Goal: Task Accomplishment & Management: Complete application form

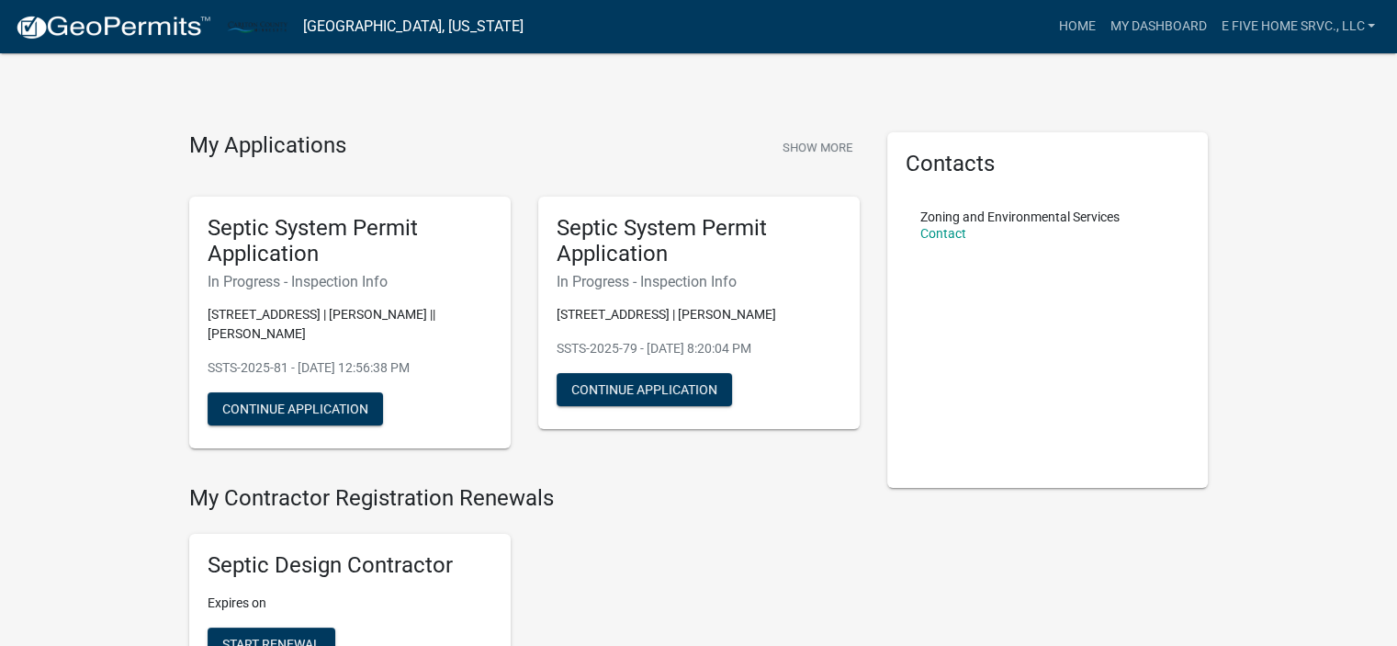
scroll to position [33, 0]
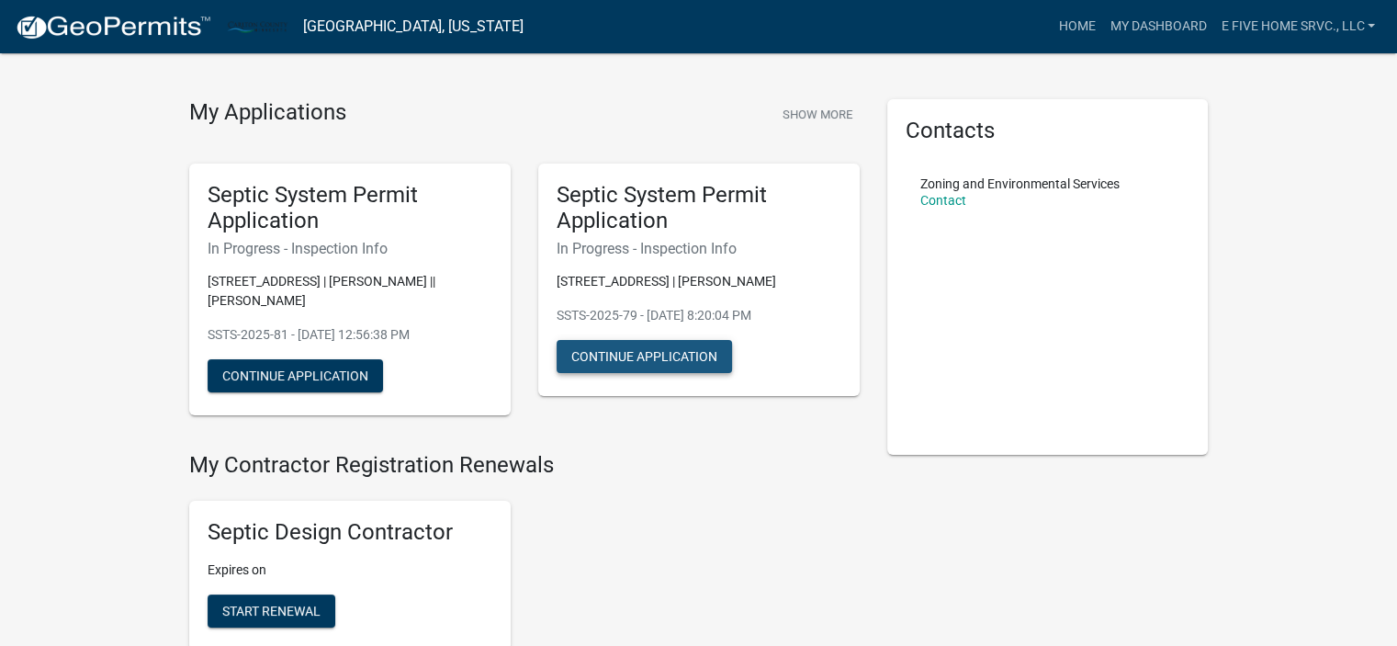
click at [651, 353] on button "Continue Application" at bounding box center [644, 356] width 175 height 33
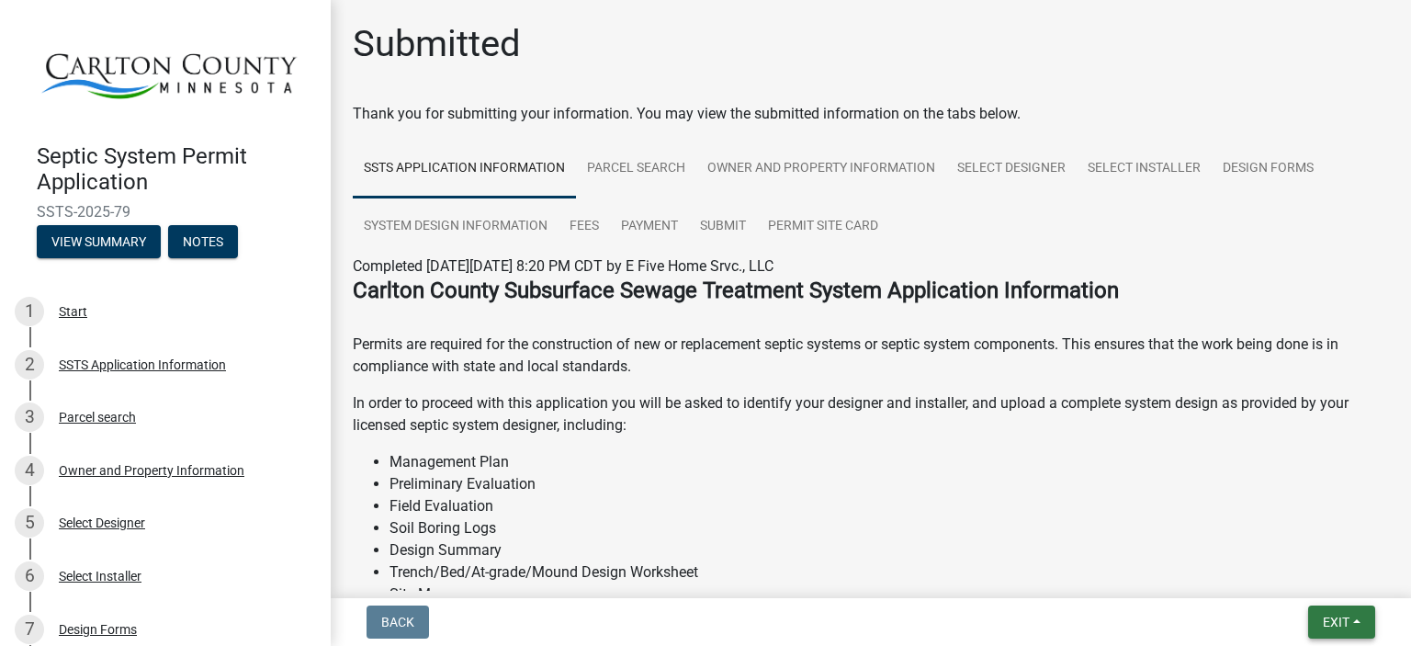
click at [1330, 624] on span "Exit" at bounding box center [1335, 621] width 27 height 15
click at [1276, 530] on button "Save" at bounding box center [1302, 530] width 147 height 44
click at [1326, 621] on span "Exit" at bounding box center [1335, 621] width 27 height 15
click at [1304, 583] on button "Save & Exit" at bounding box center [1302, 574] width 147 height 44
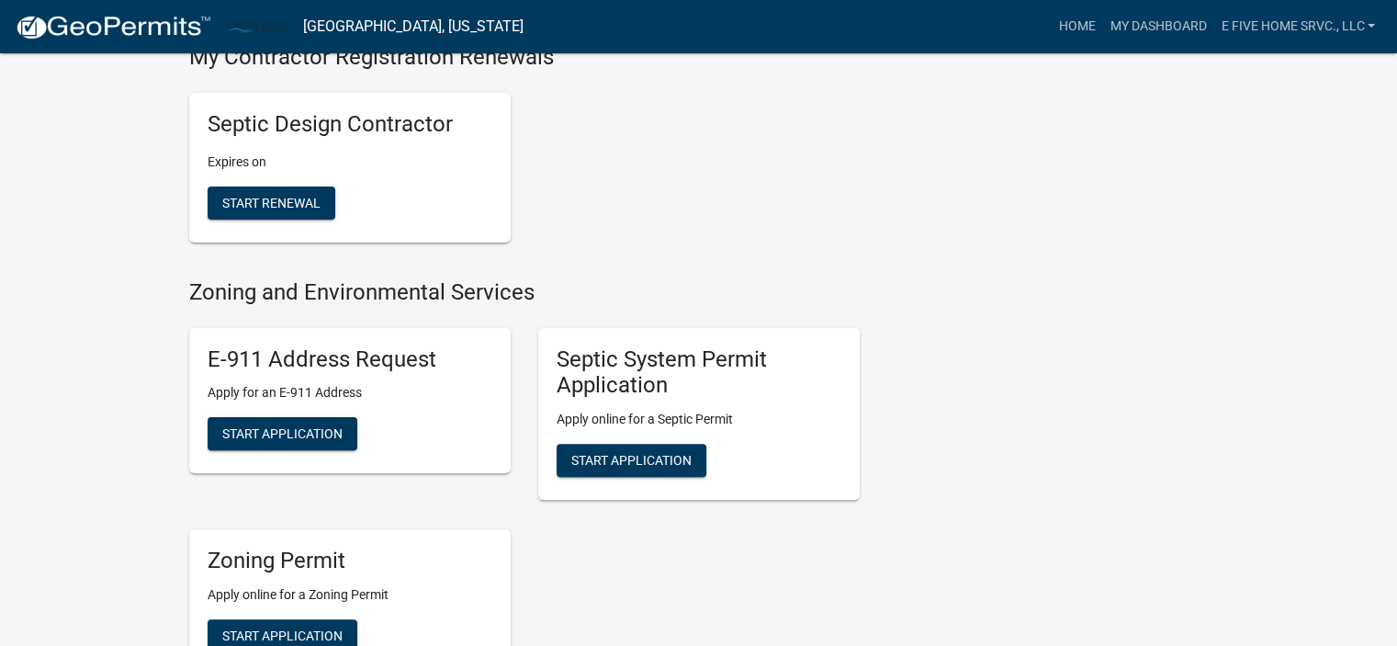
scroll to position [444, 0]
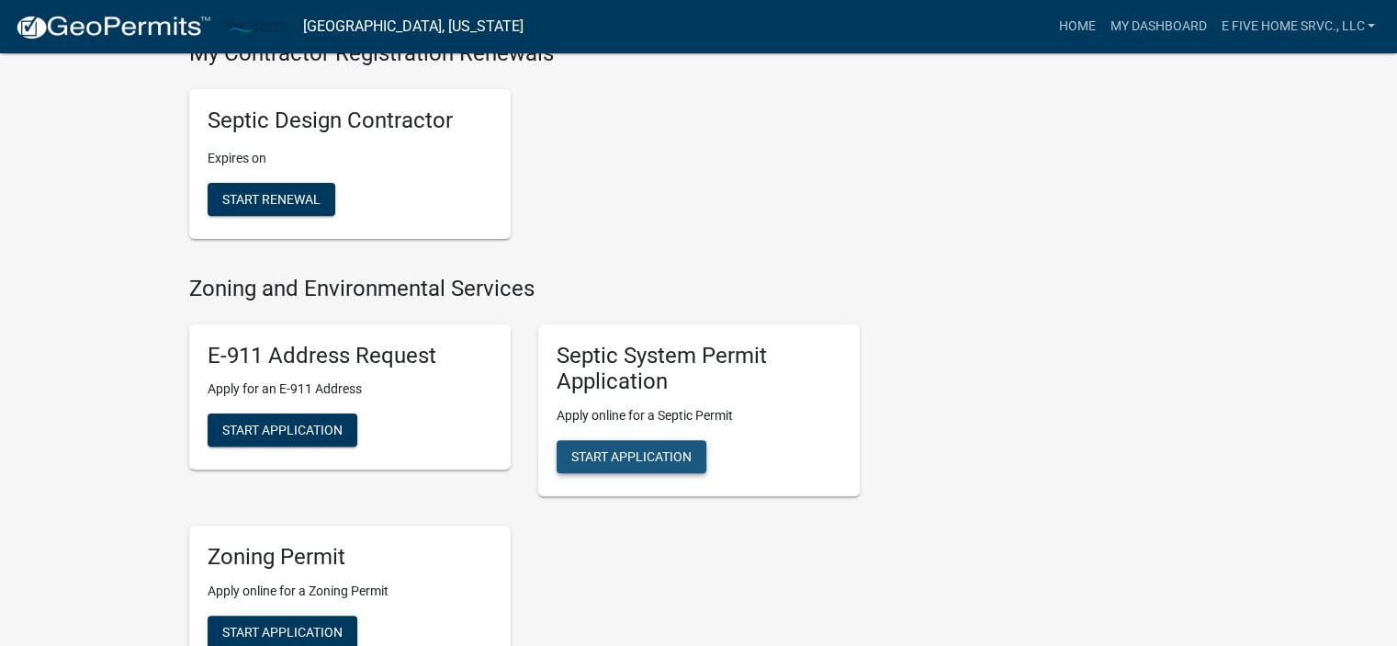
click at [658, 451] on span "Start Application" at bounding box center [631, 456] width 120 height 15
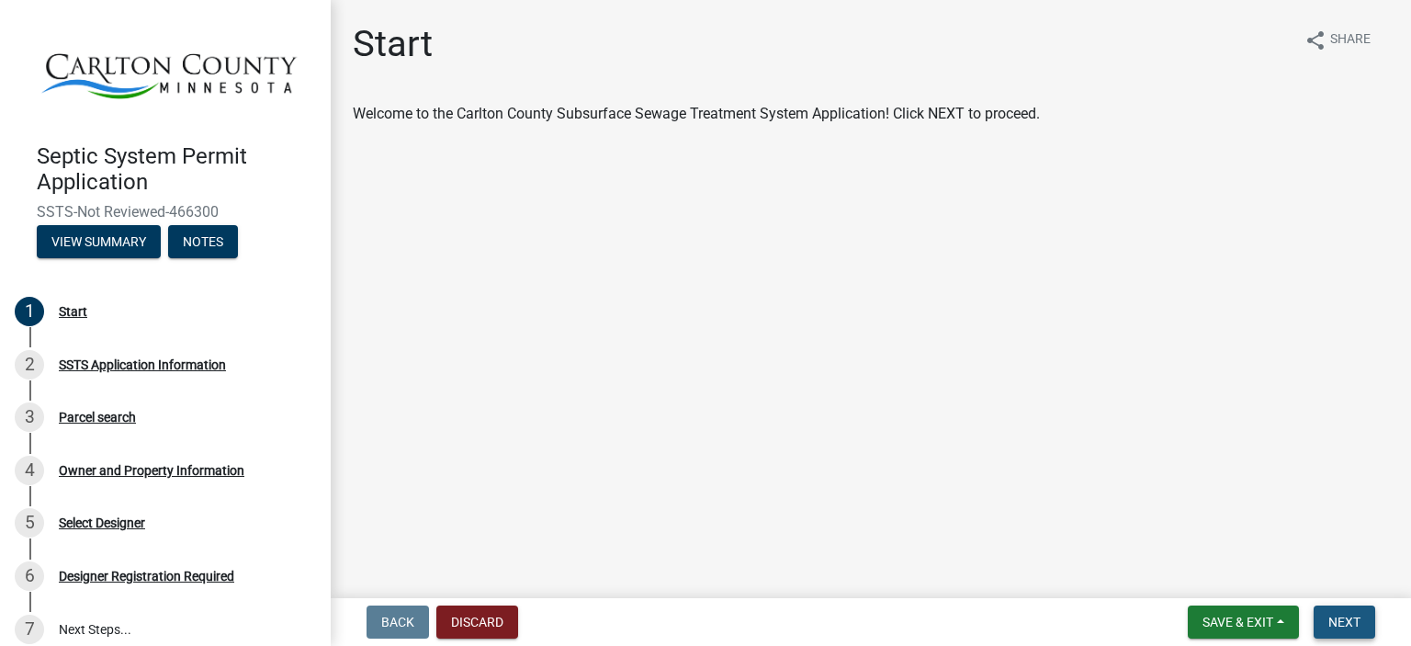
click at [1342, 624] on span "Next" at bounding box center [1344, 621] width 32 height 15
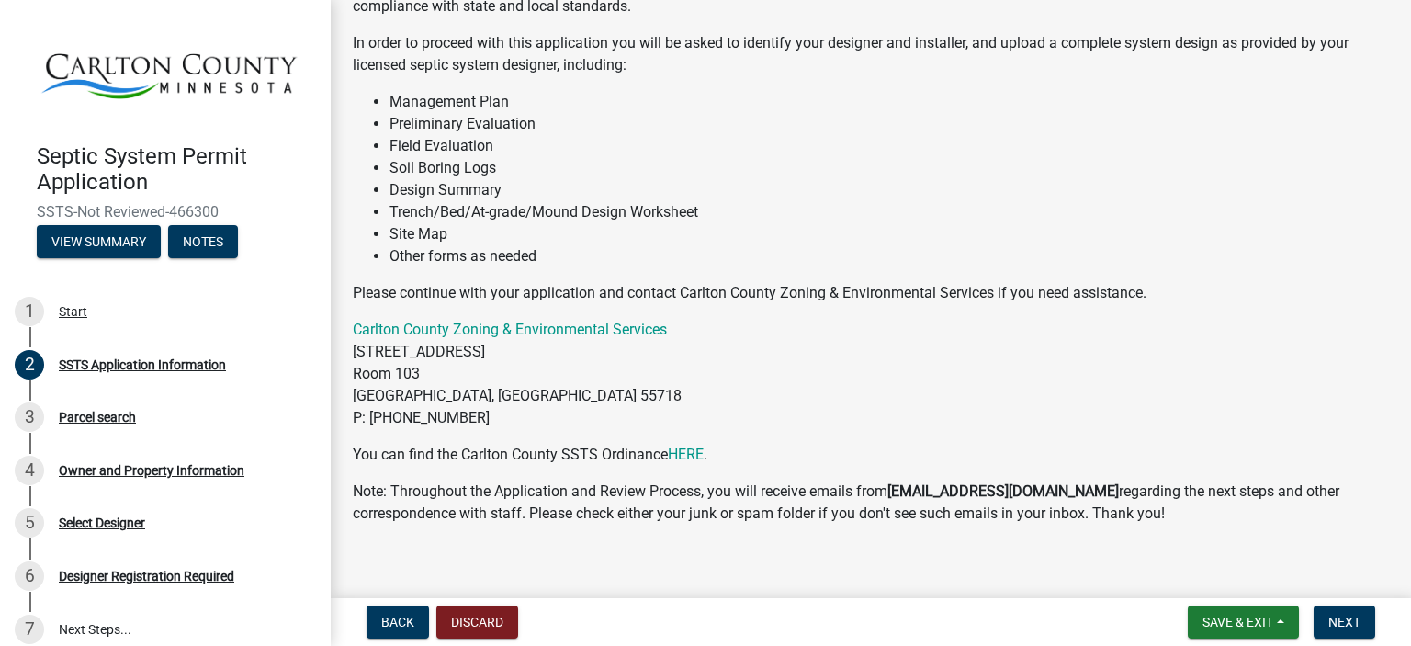
scroll to position [206, 0]
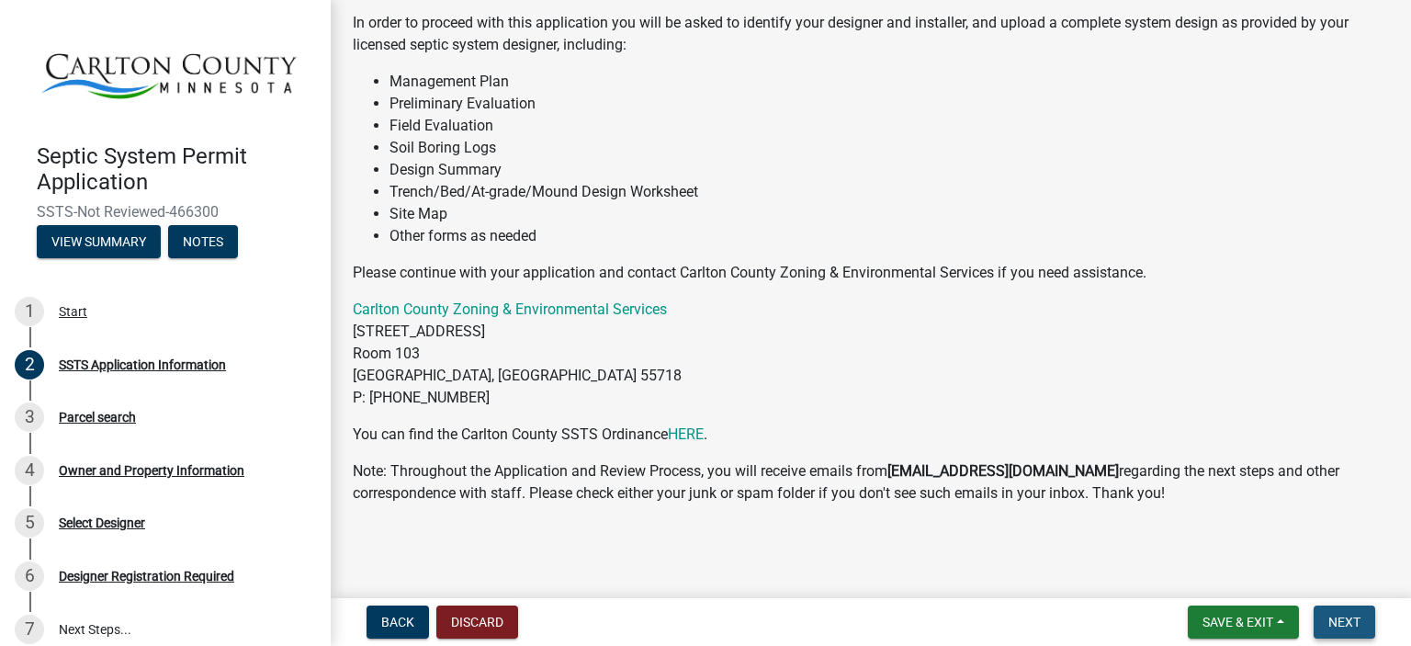
click at [1339, 623] on span "Next" at bounding box center [1344, 621] width 32 height 15
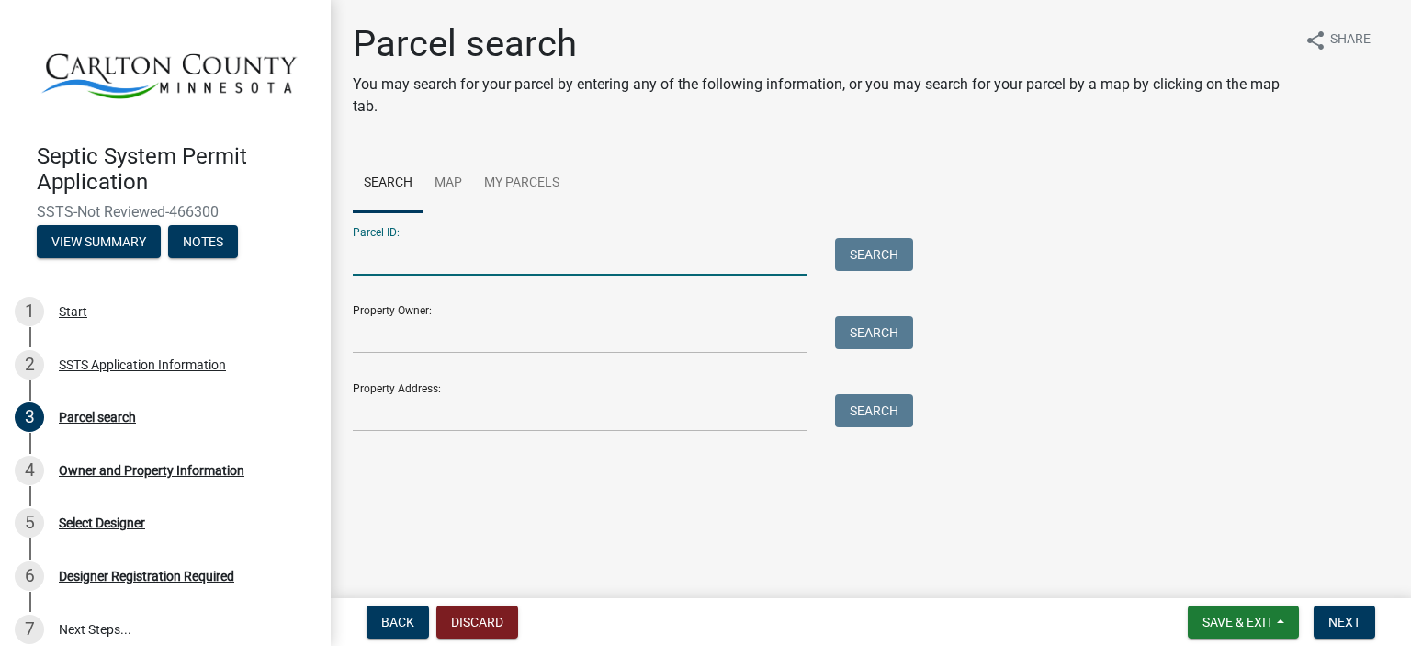
click at [416, 253] on input "Parcel ID:" at bounding box center [580, 257] width 455 height 38
type input "[PHONE_NUMBER]"
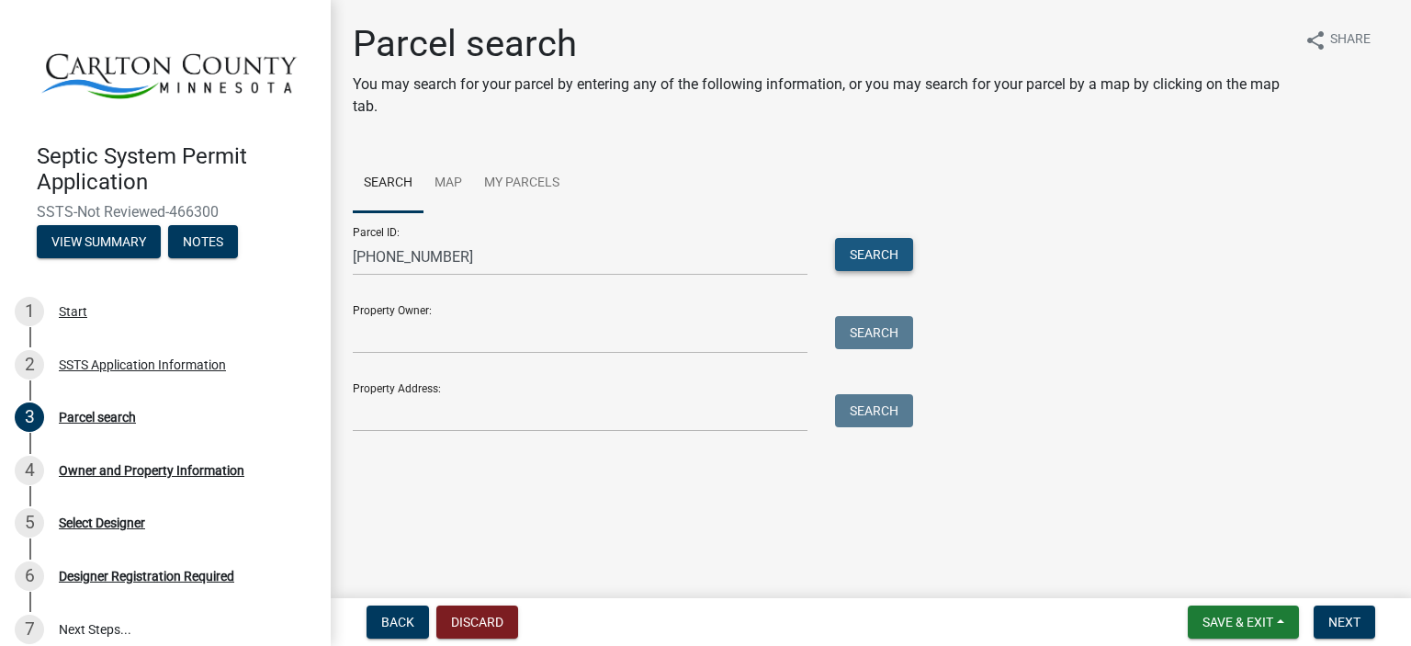
click at [859, 254] on button "Search" at bounding box center [874, 254] width 78 height 33
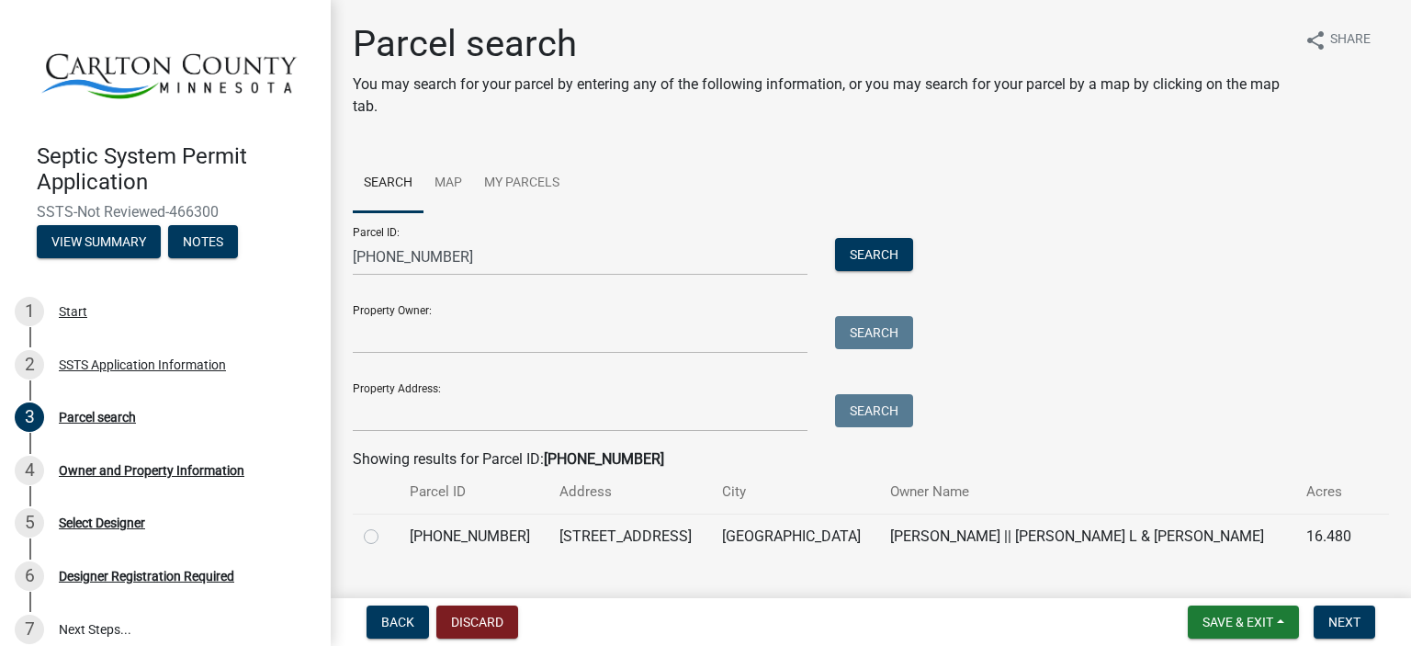
click at [386, 525] on label at bounding box center [386, 525] width 0 height 0
click at [386, 535] on input "radio" at bounding box center [392, 531] width 12 height 12
radio input "true"
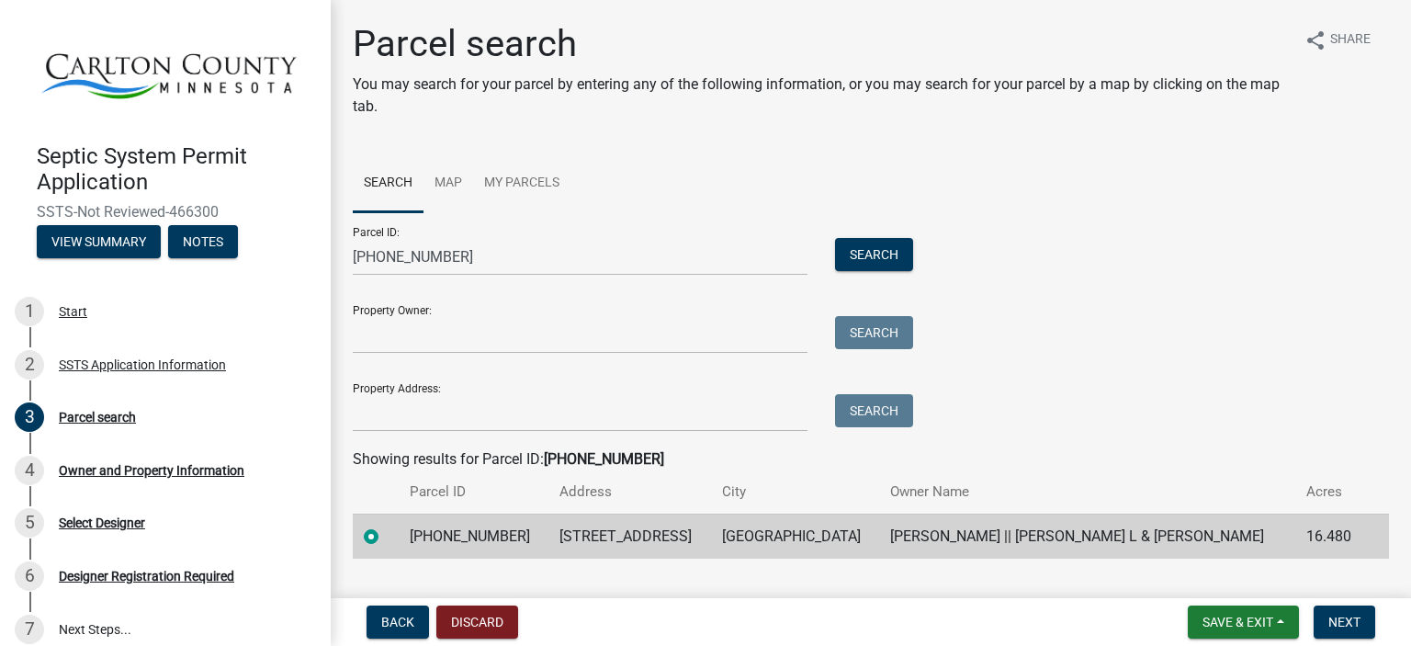
scroll to position [39, 0]
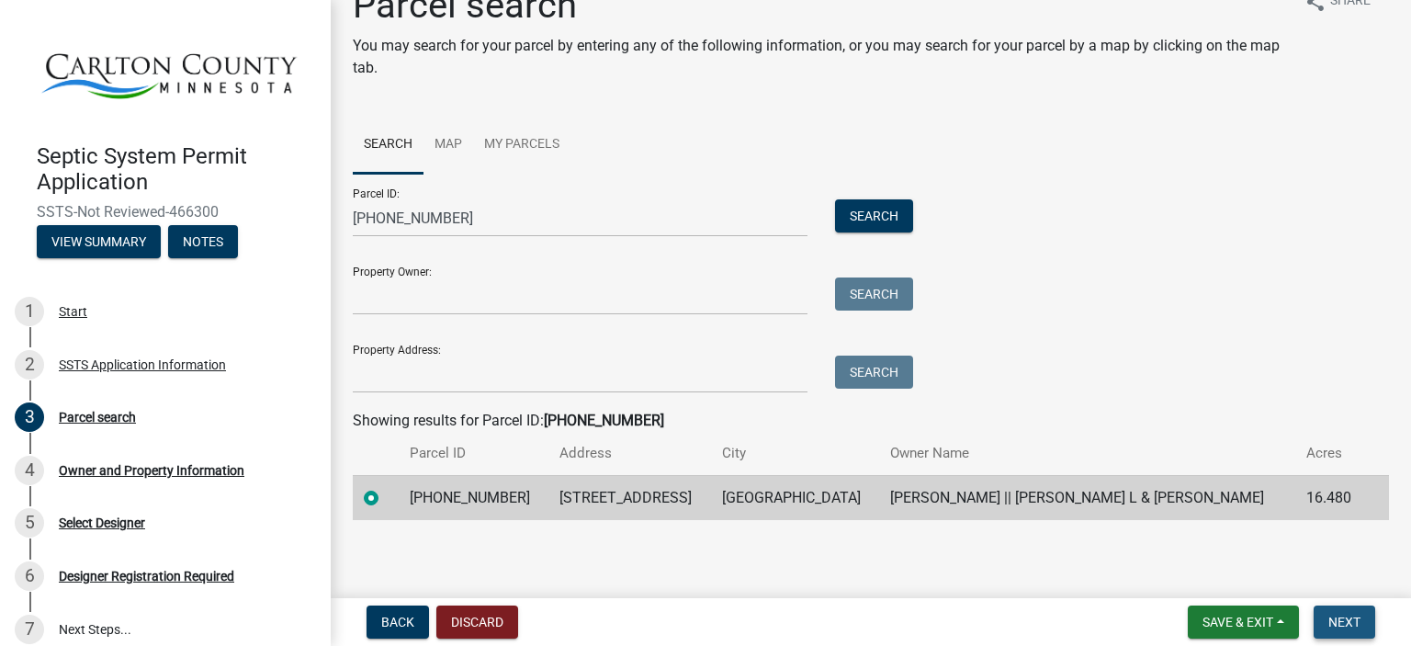
click at [1335, 616] on span "Next" at bounding box center [1344, 621] width 32 height 15
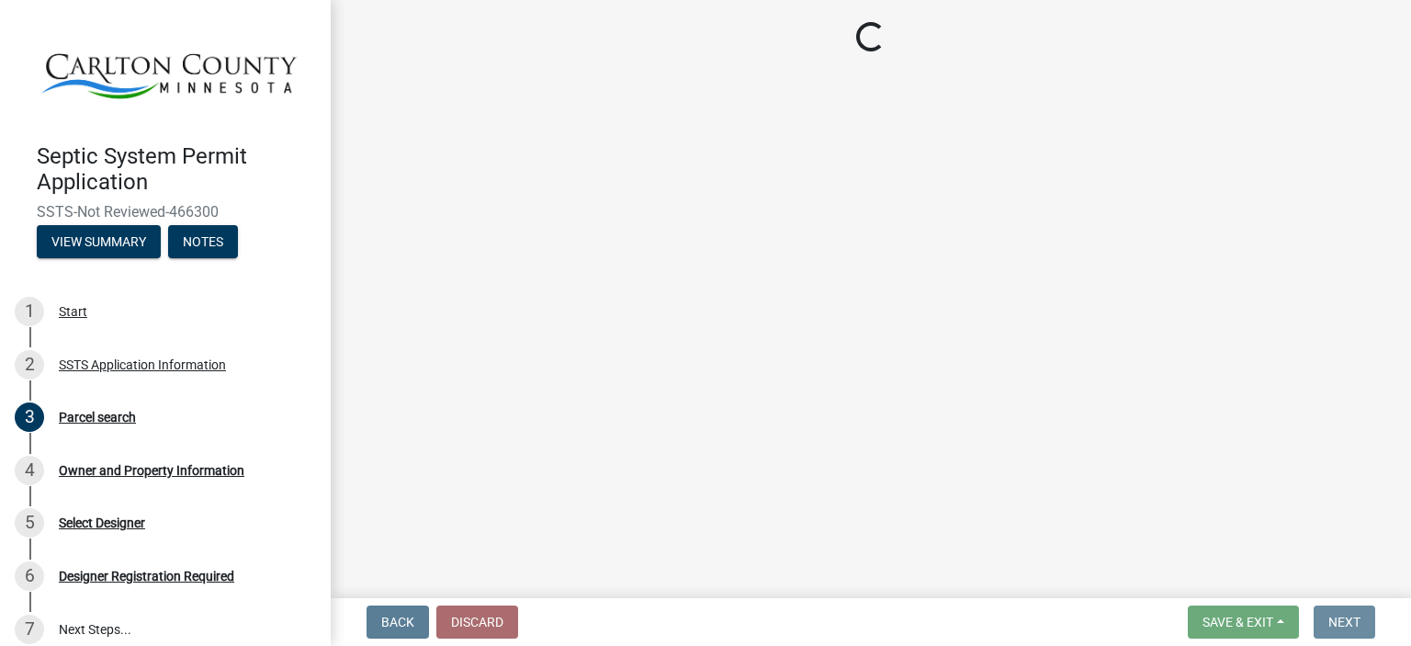
scroll to position [0, 0]
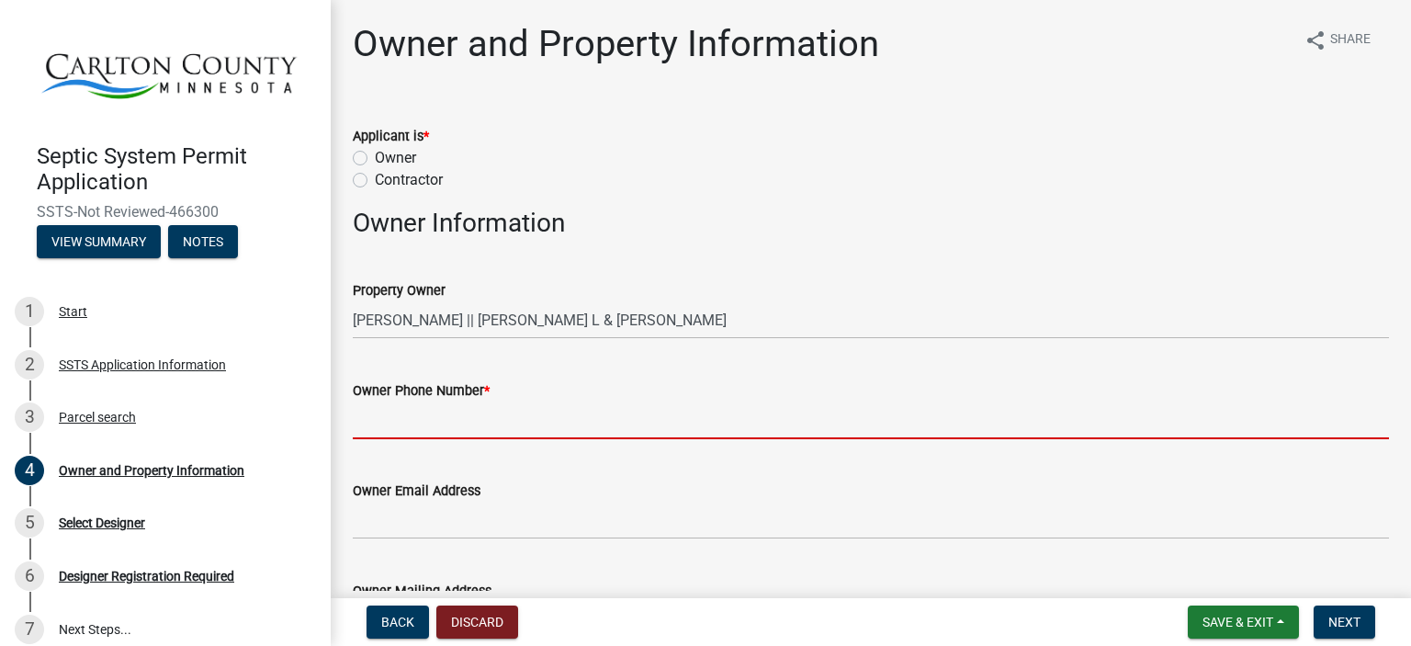
click at [411, 411] on input "Owner Phone Number *" at bounding box center [871, 420] width 1036 height 38
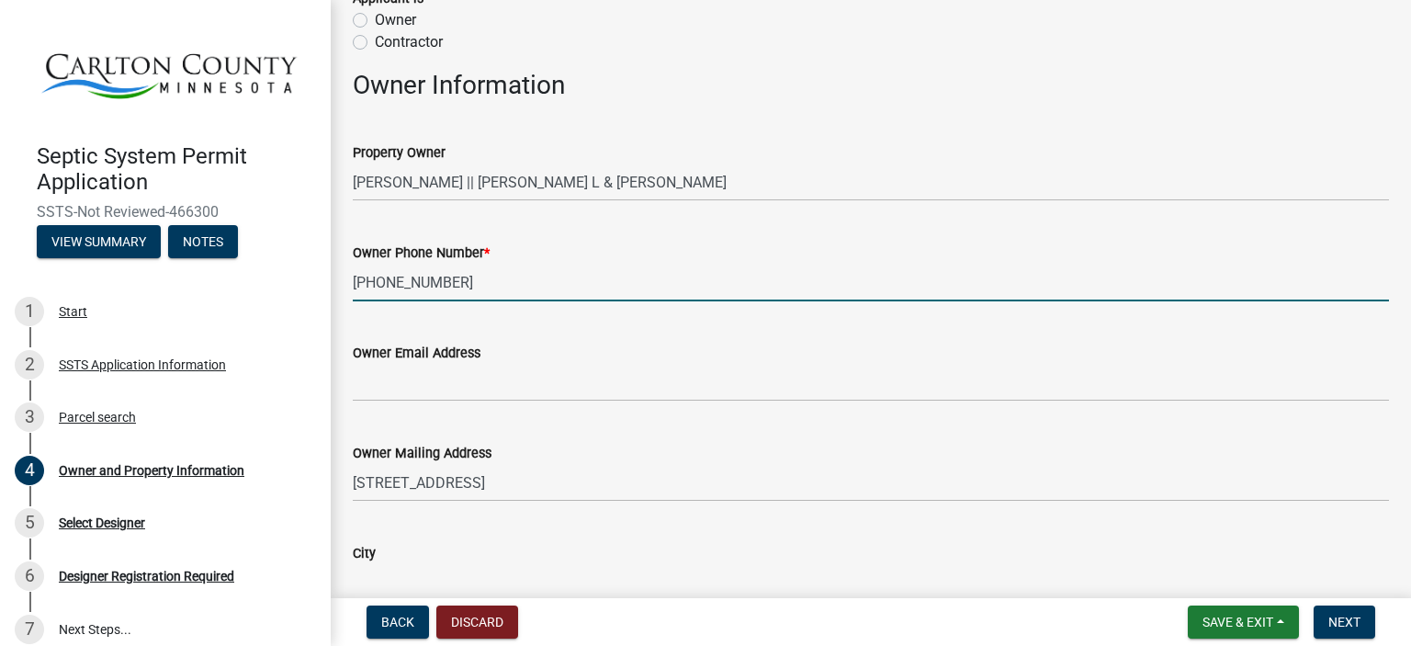
scroll to position [151, 0]
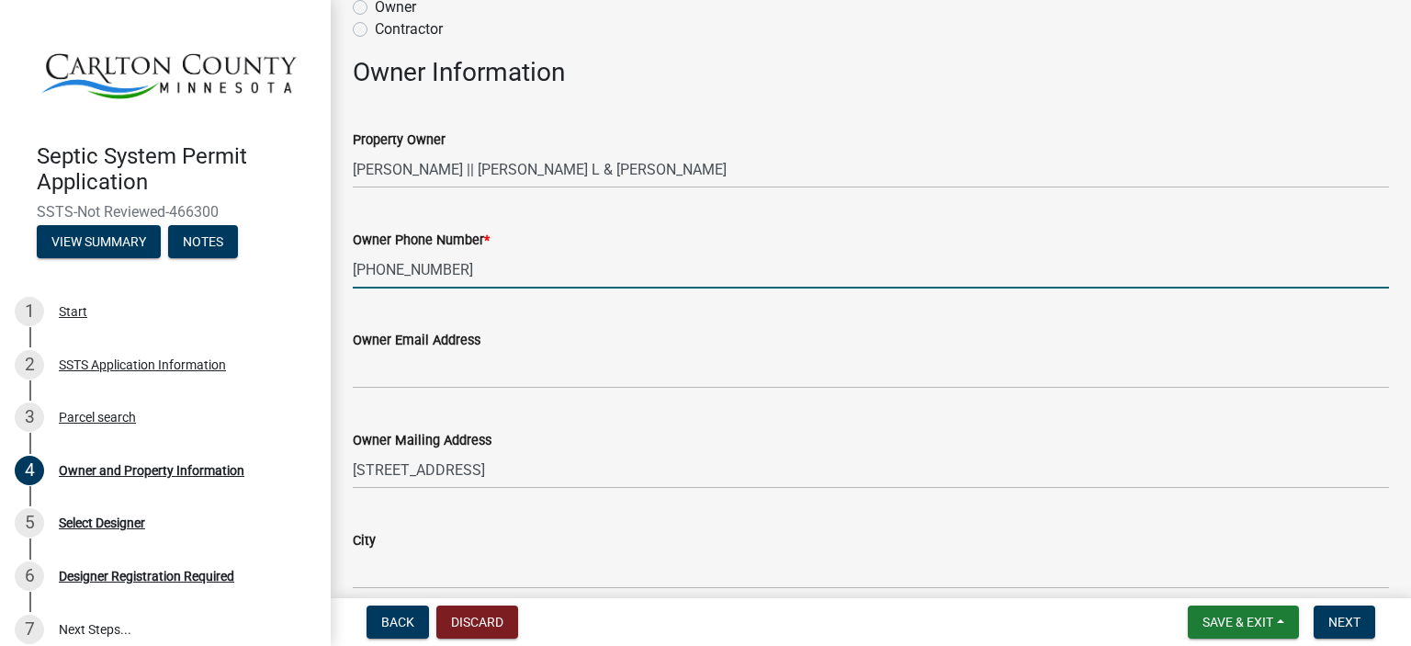
type input "[PHONE_NUMBER]"
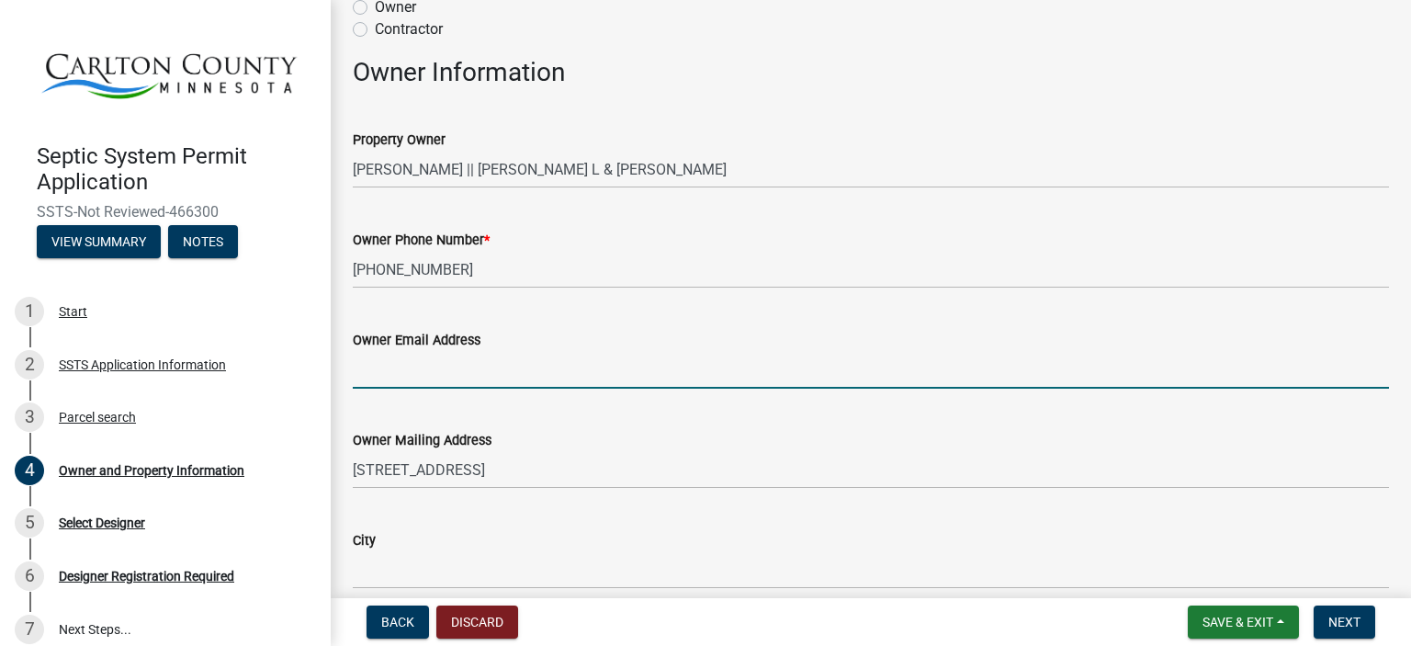
click at [433, 371] on input "Owner Email Address" at bounding box center [871, 370] width 1036 height 38
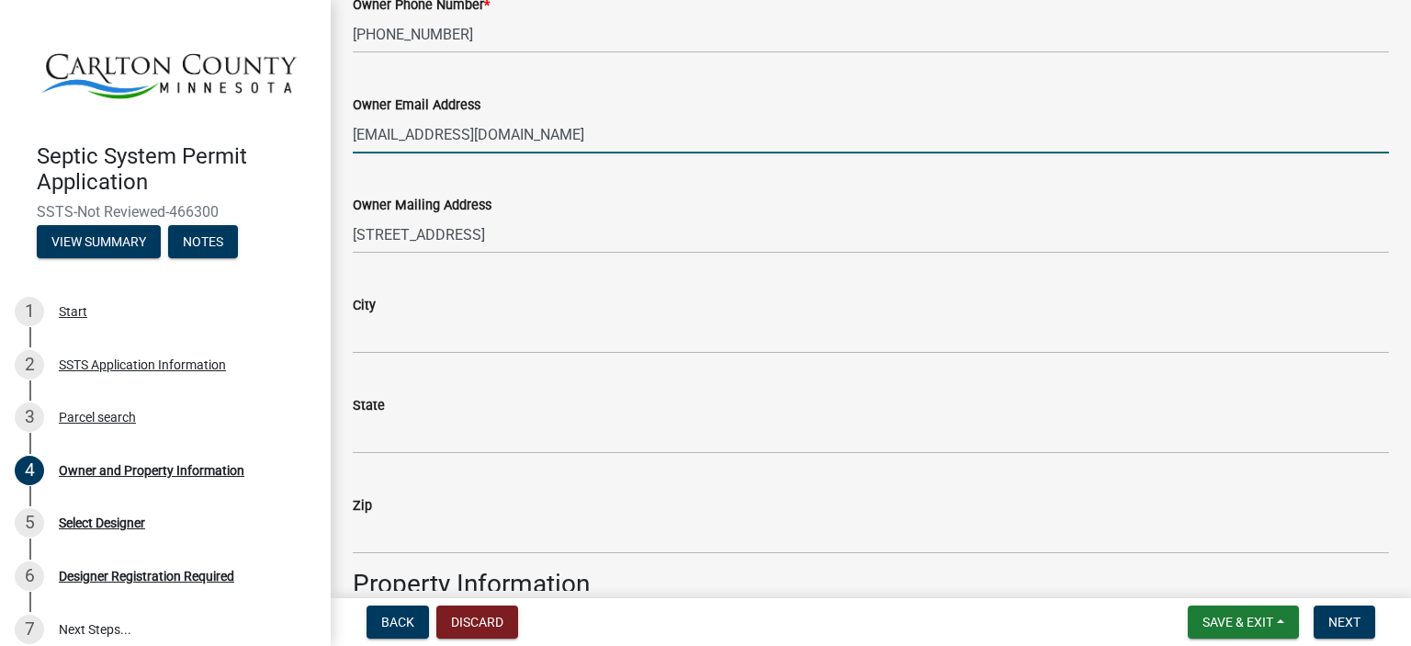
scroll to position [393, 0]
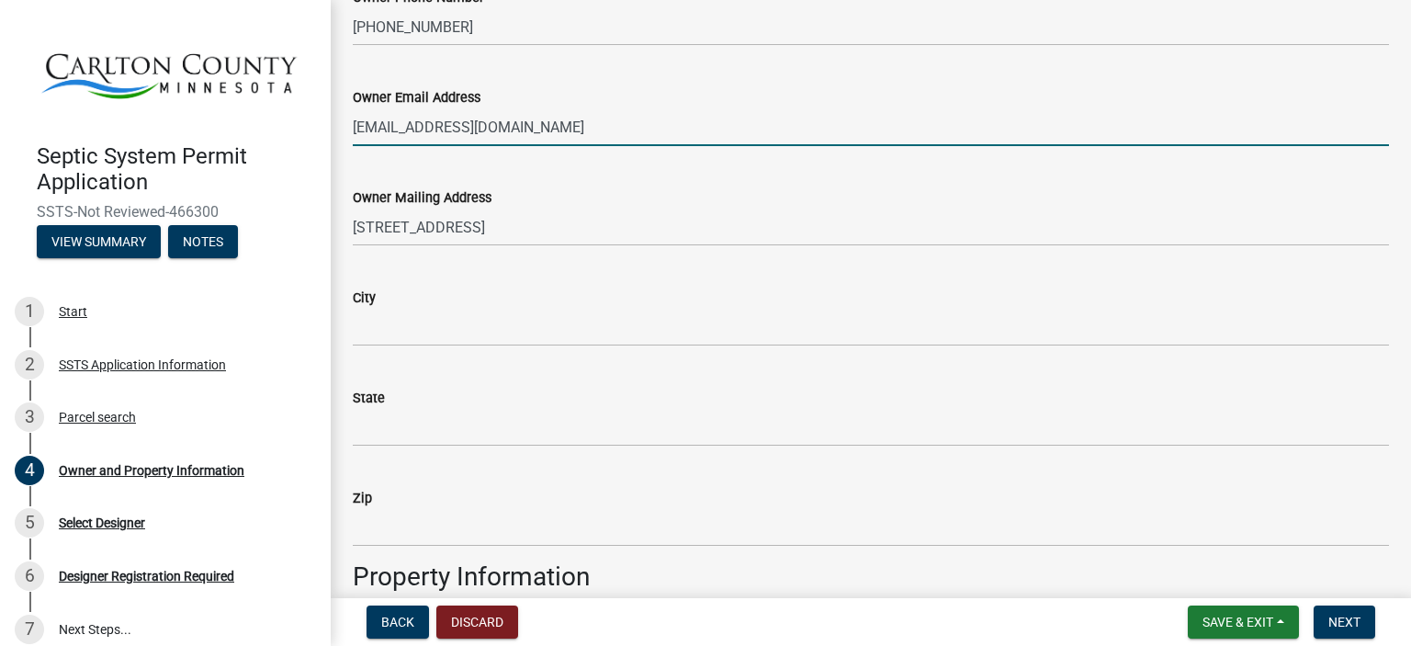
type input "[EMAIL_ADDRESS][DOMAIN_NAME]"
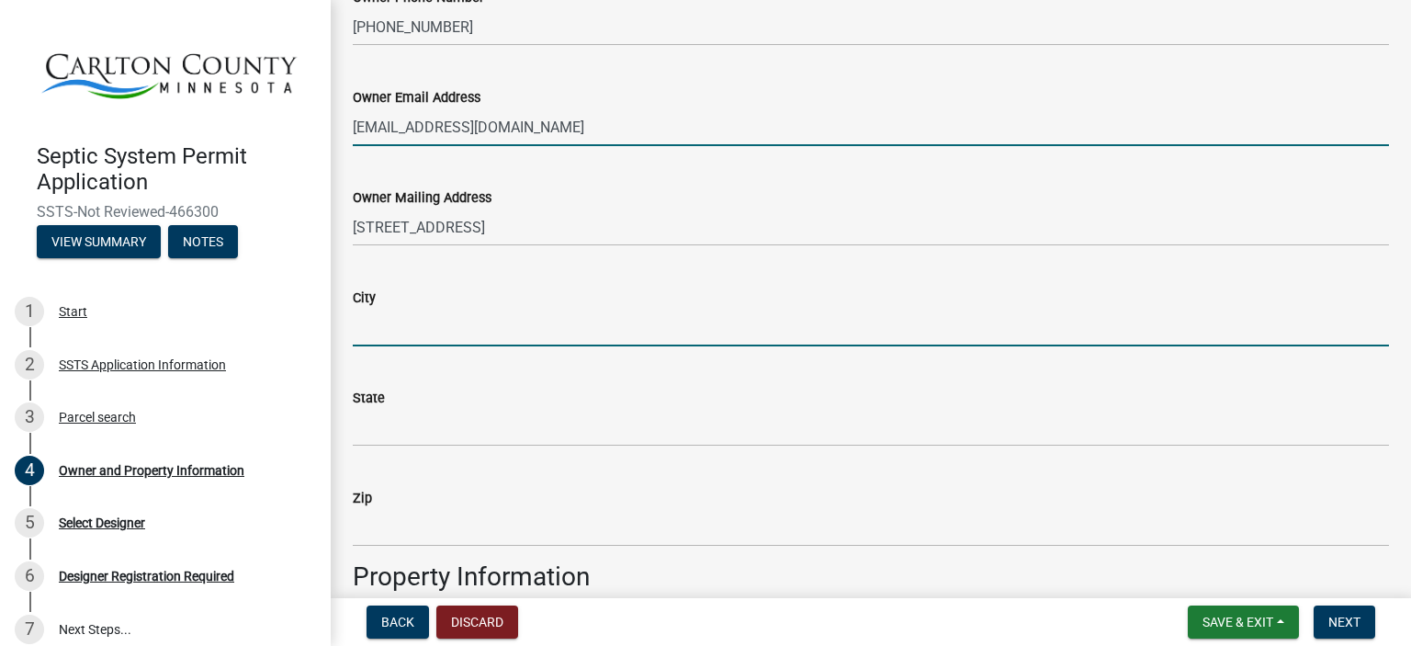
click at [401, 316] on input "City" at bounding box center [871, 328] width 1036 height 38
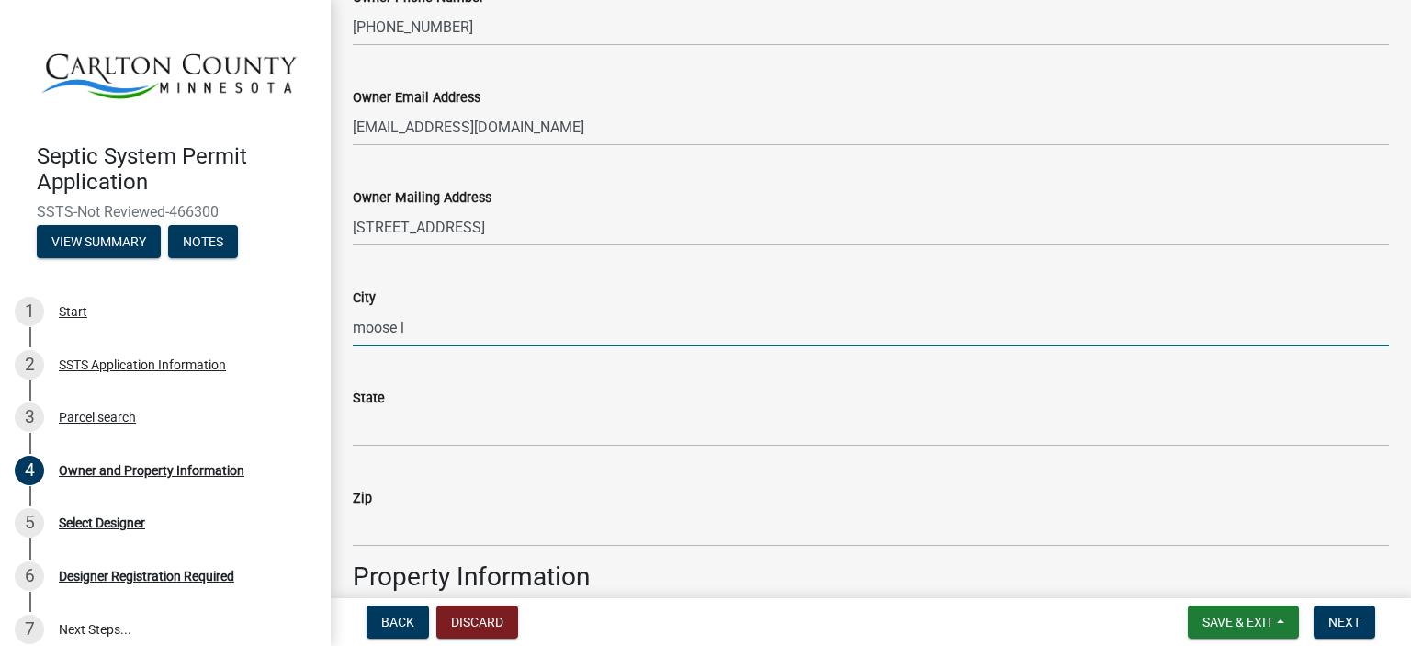
type input "[GEOGRAPHIC_DATA]"
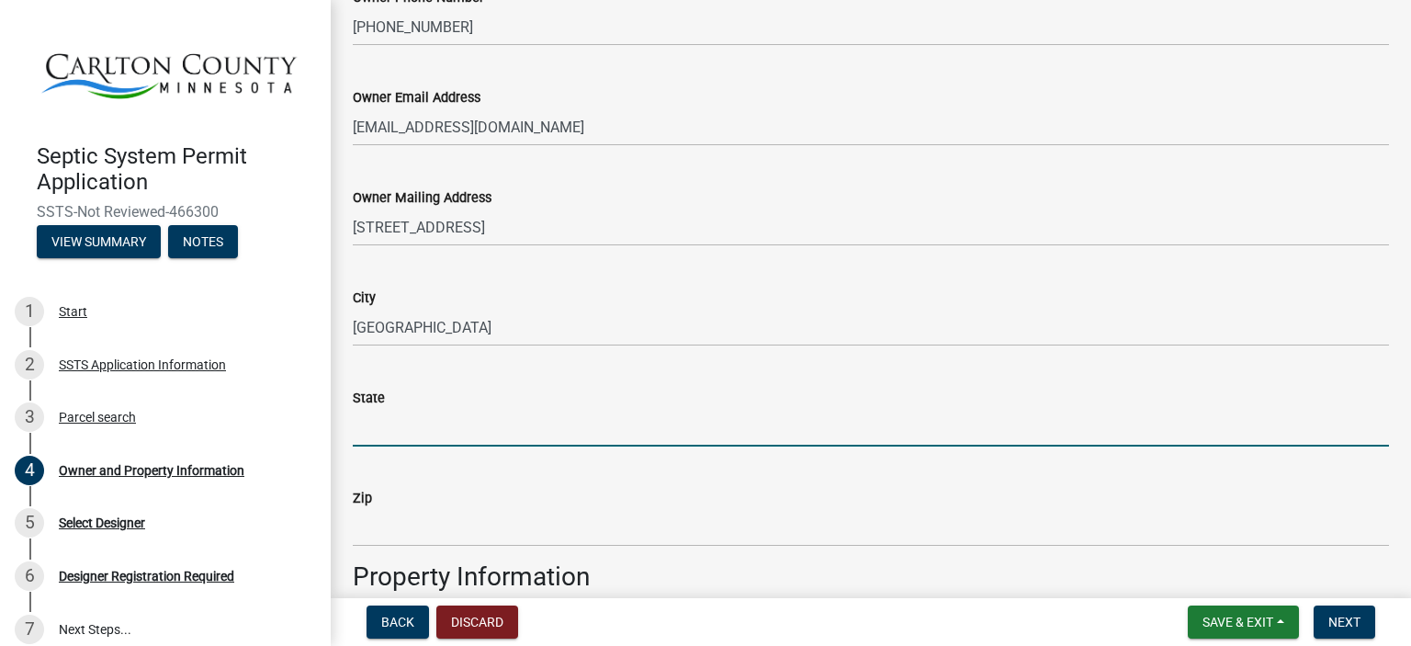
click at [413, 420] on input "State" at bounding box center [871, 428] width 1036 height 38
type input "mn"
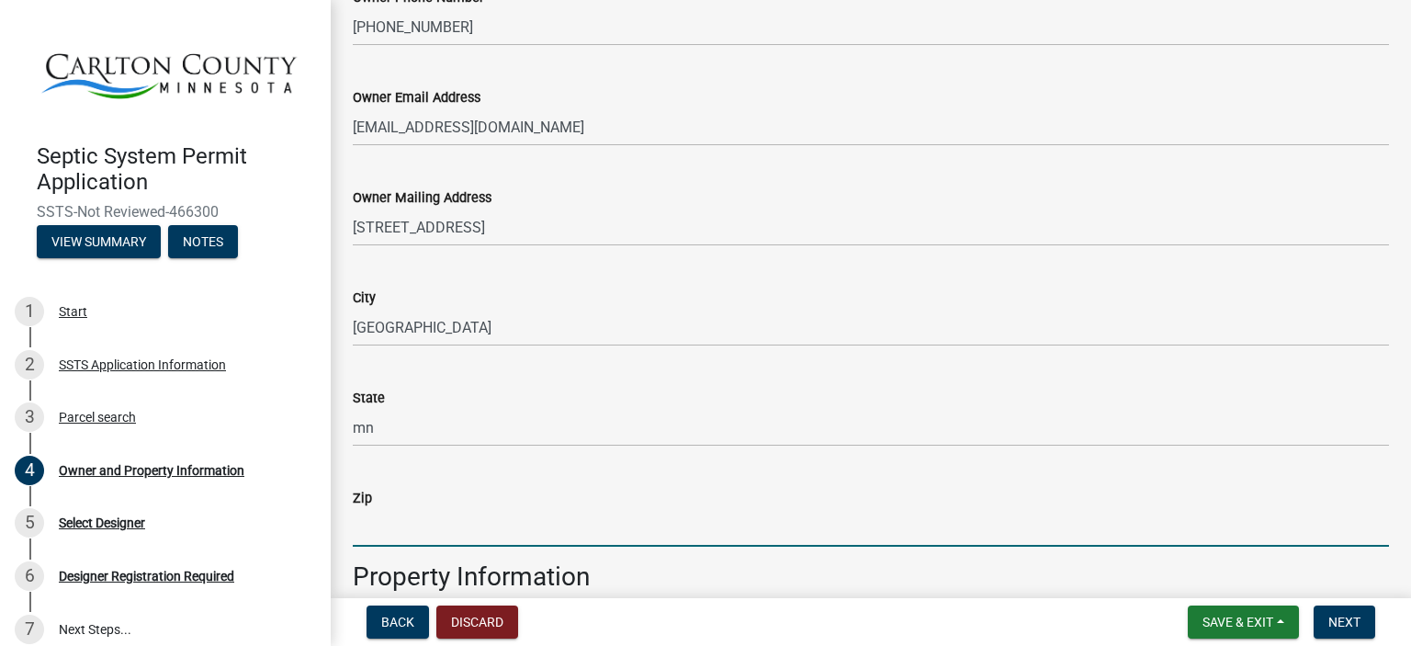
click at [399, 528] on input "Zip" at bounding box center [871, 528] width 1036 height 38
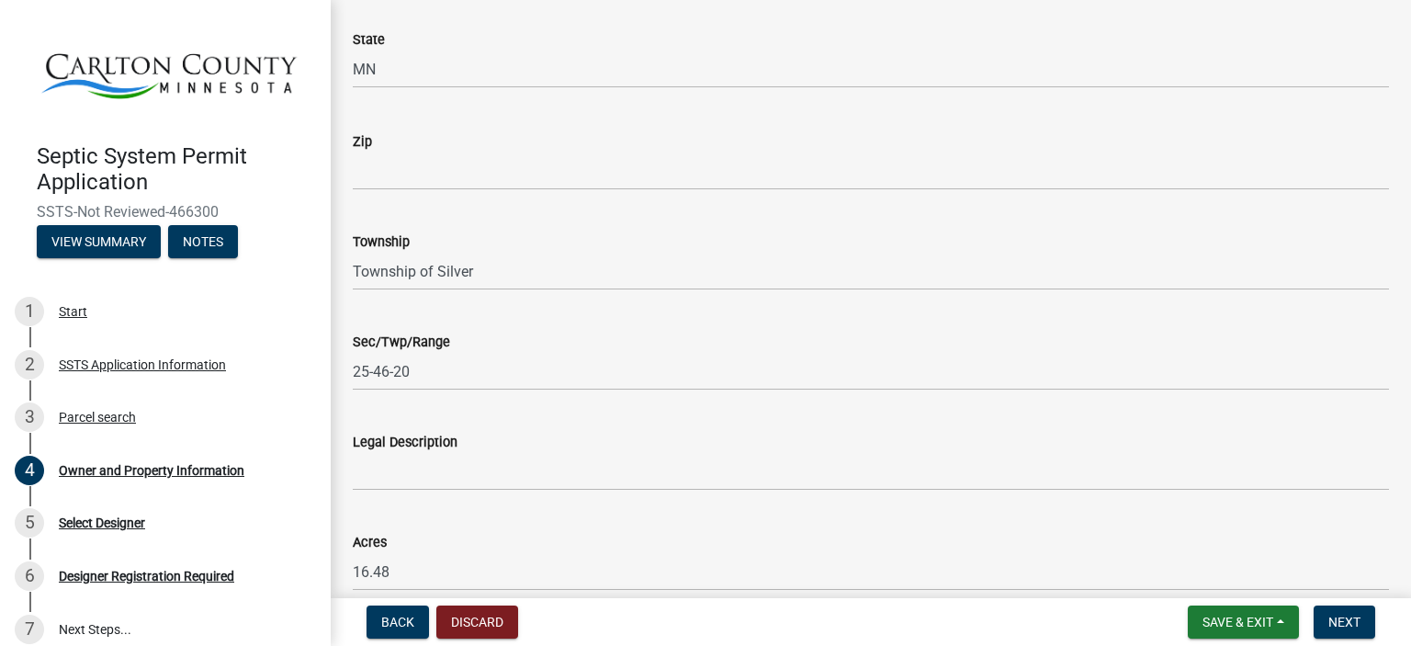
scroll to position [1383, 0]
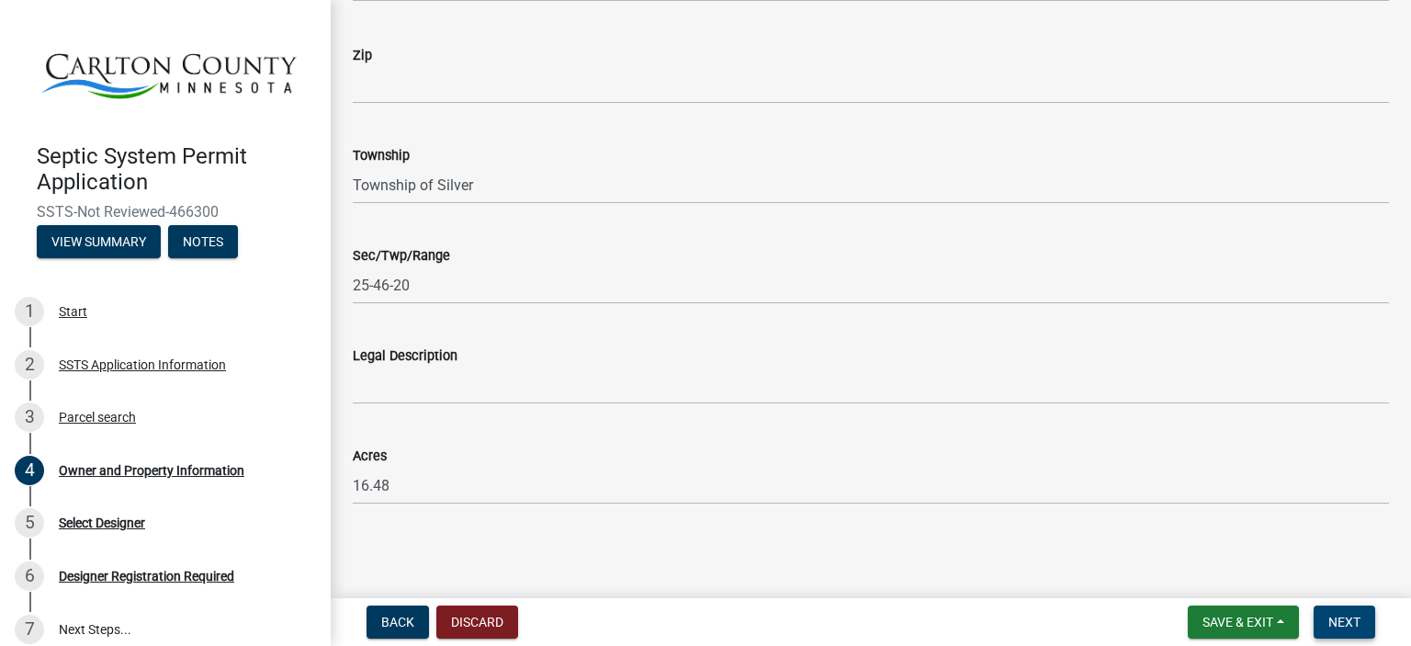
type input "55767"
click at [1346, 621] on span "Next" at bounding box center [1344, 621] width 32 height 15
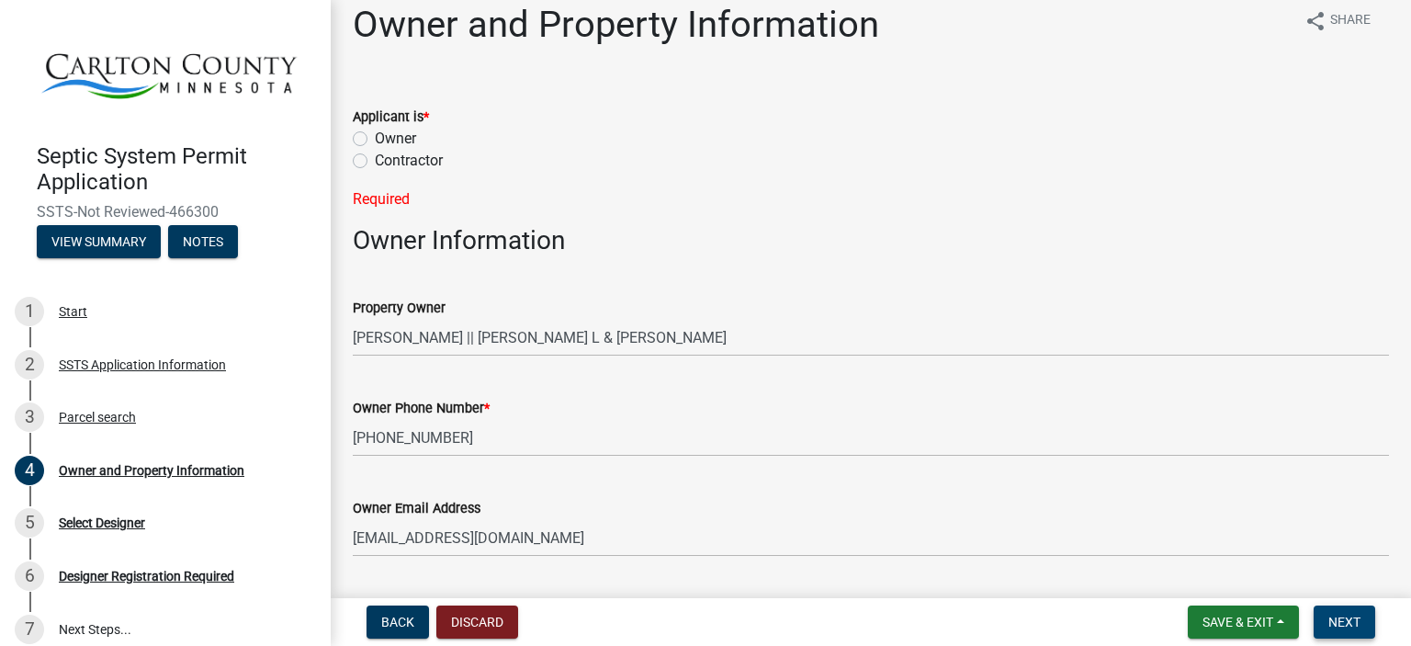
scroll to position [18, 0]
click at [375, 161] on label "Contractor" at bounding box center [409, 162] width 68 height 22
click at [375, 161] on input "Contractor" at bounding box center [381, 157] width 12 height 12
radio input "true"
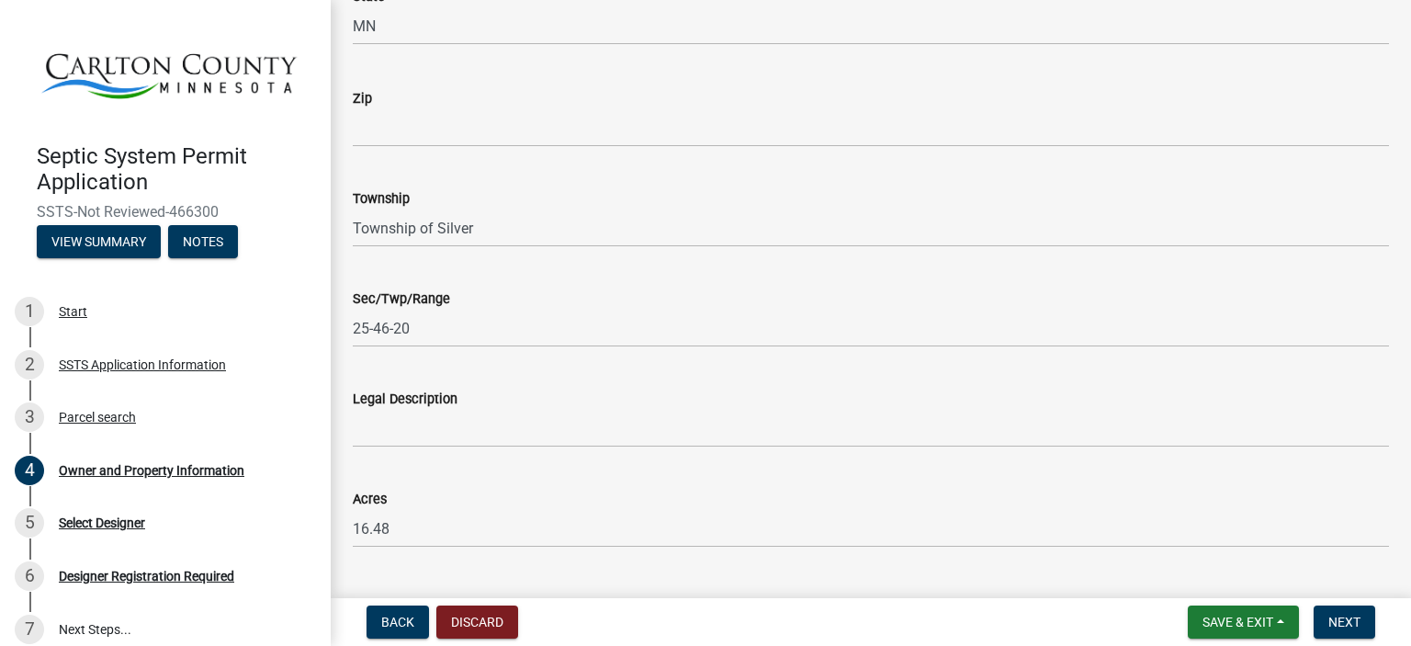
scroll to position [1383, 0]
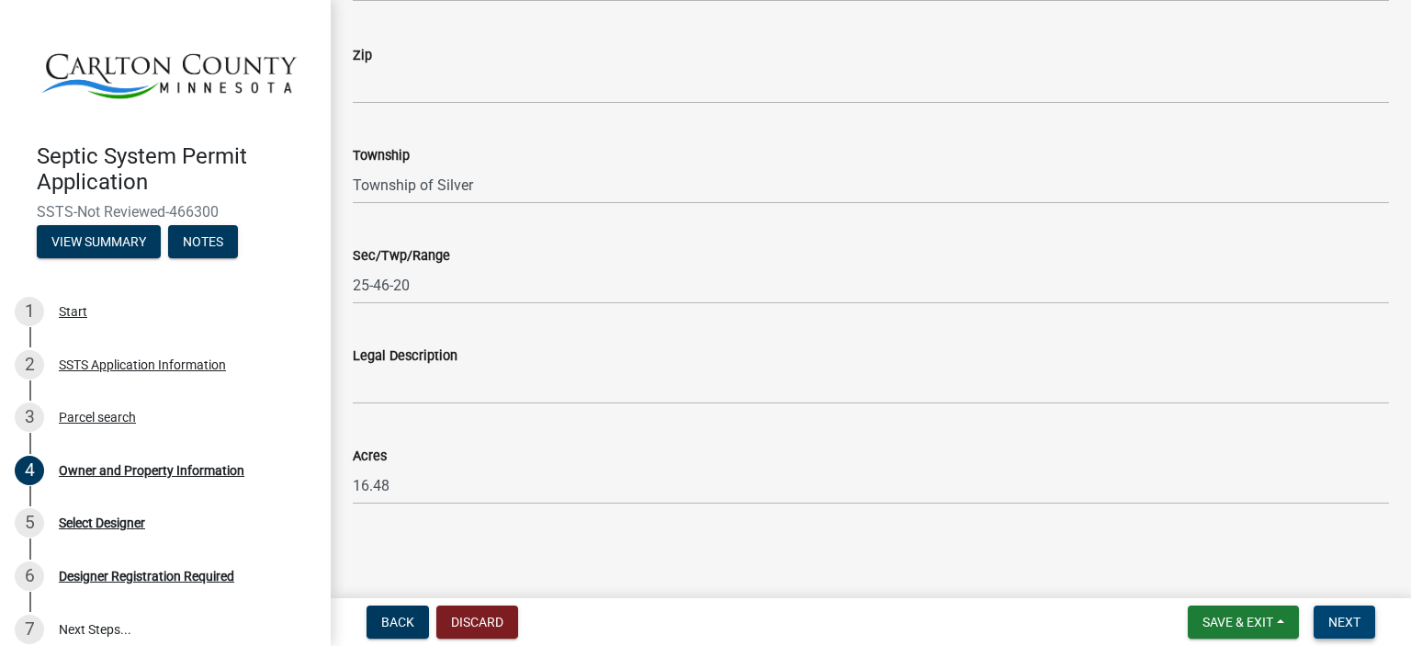
click at [1342, 616] on span "Next" at bounding box center [1344, 621] width 32 height 15
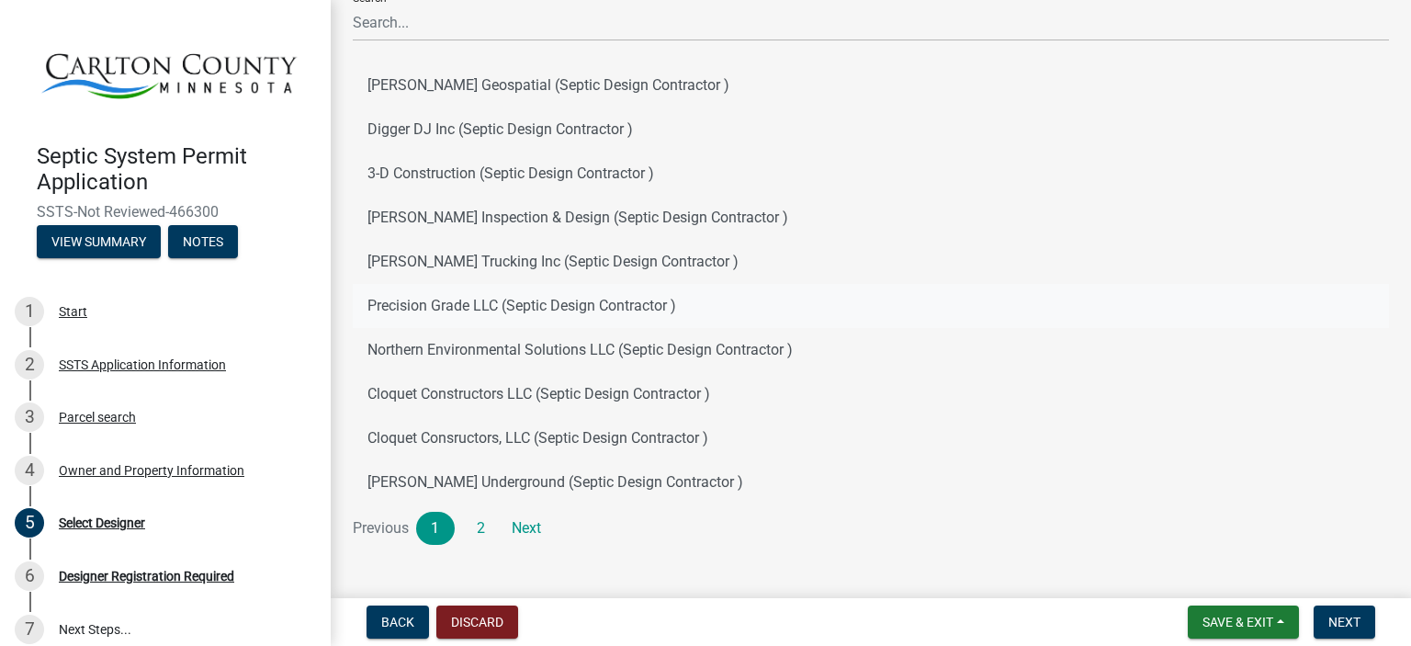
scroll to position [163, 0]
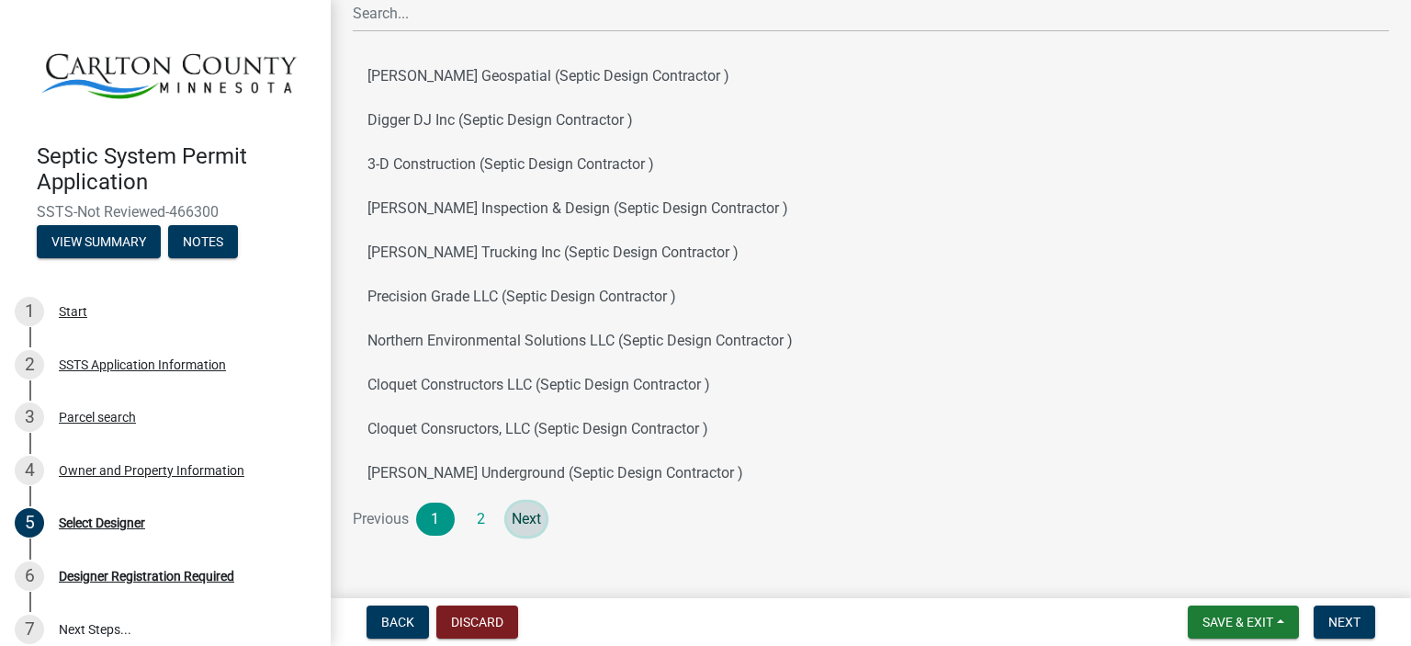
click at [525, 518] on link "Next" at bounding box center [526, 518] width 39 height 33
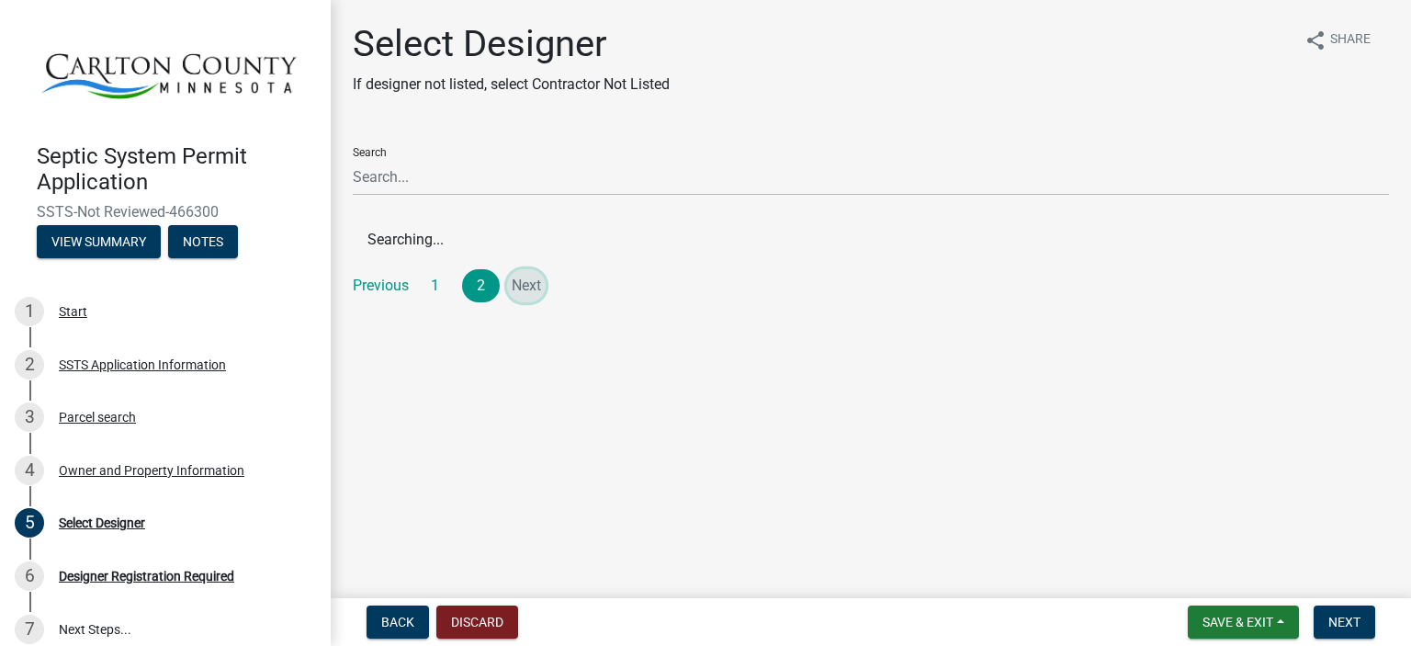
scroll to position [0, 0]
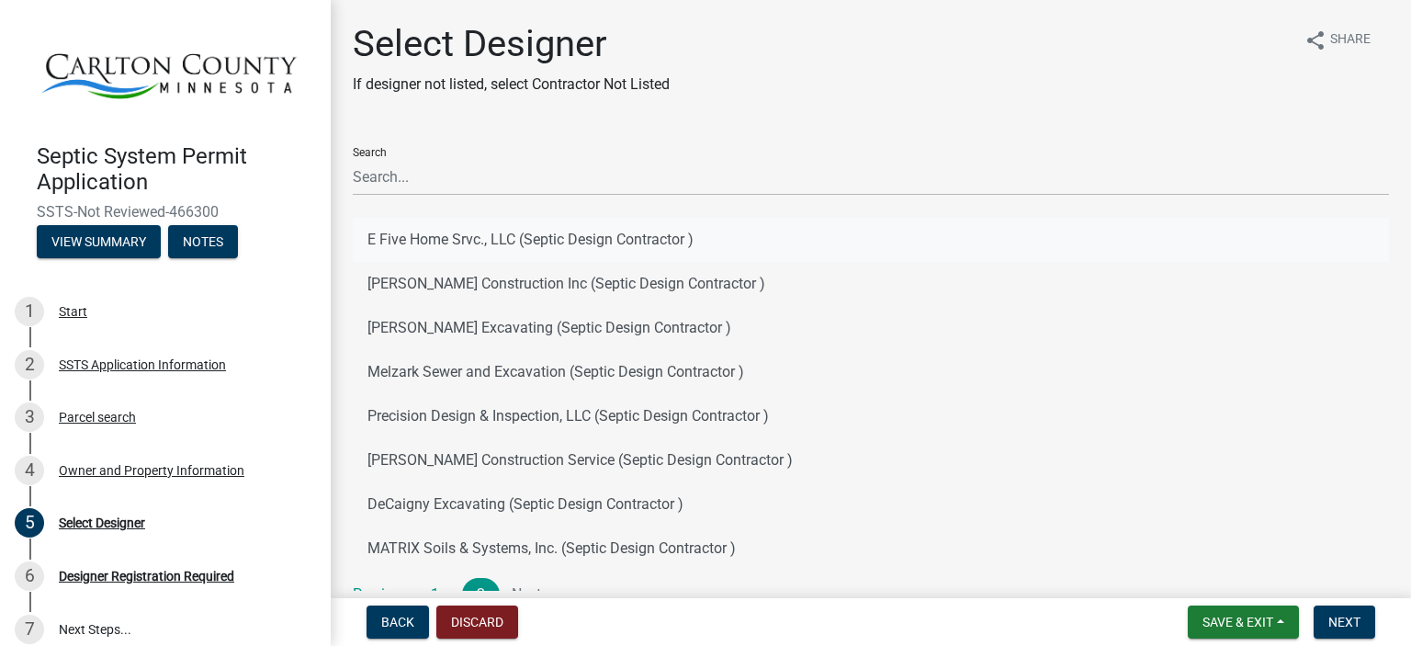
click at [475, 239] on button "E Five Home Srvc., LLC (Septic Design Contractor )" at bounding box center [871, 240] width 1036 height 44
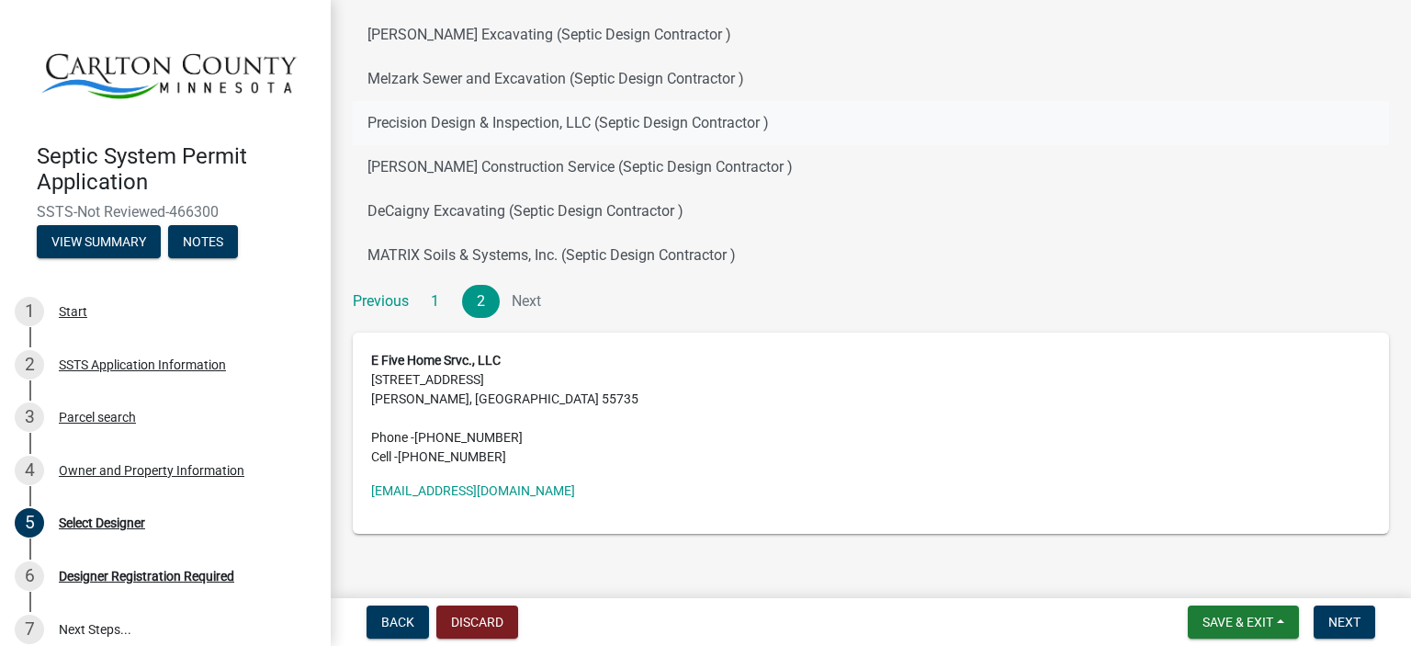
scroll to position [322, 0]
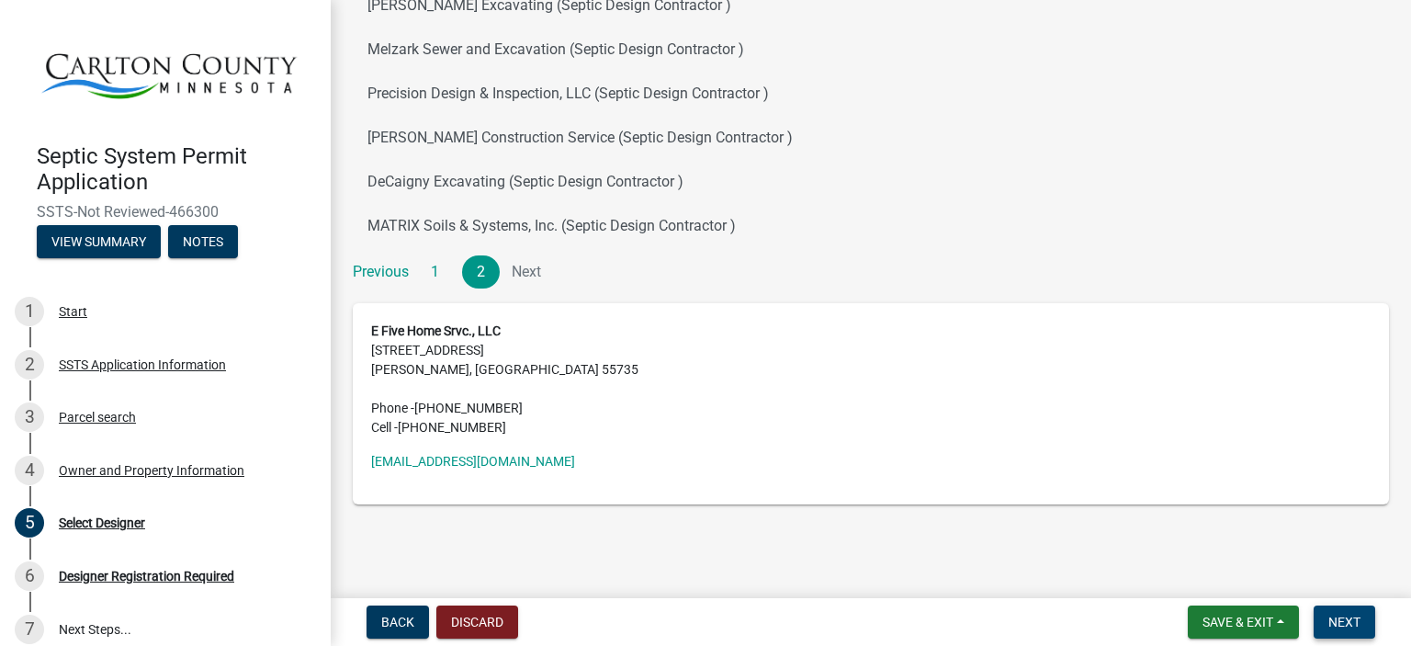
click at [1348, 616] on span "Next" at bounding box center [1344, 621] width 32 height 15
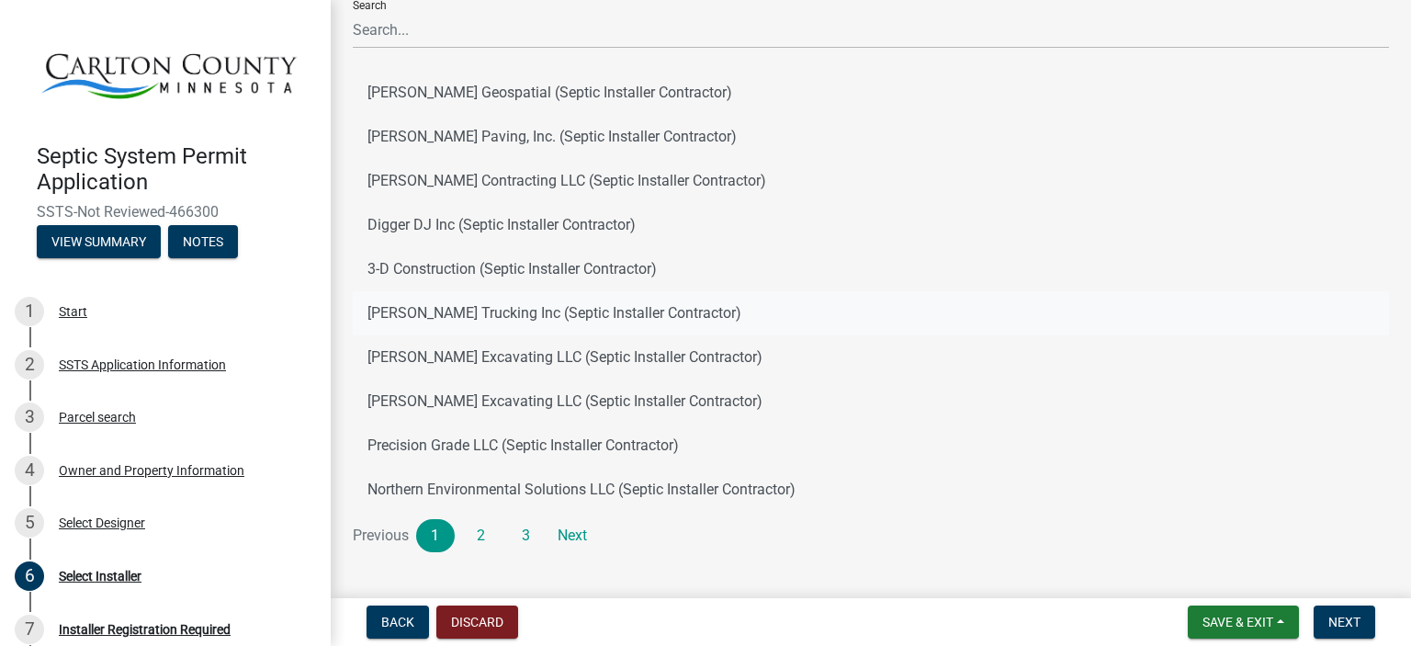
scroll to position [165, 0]
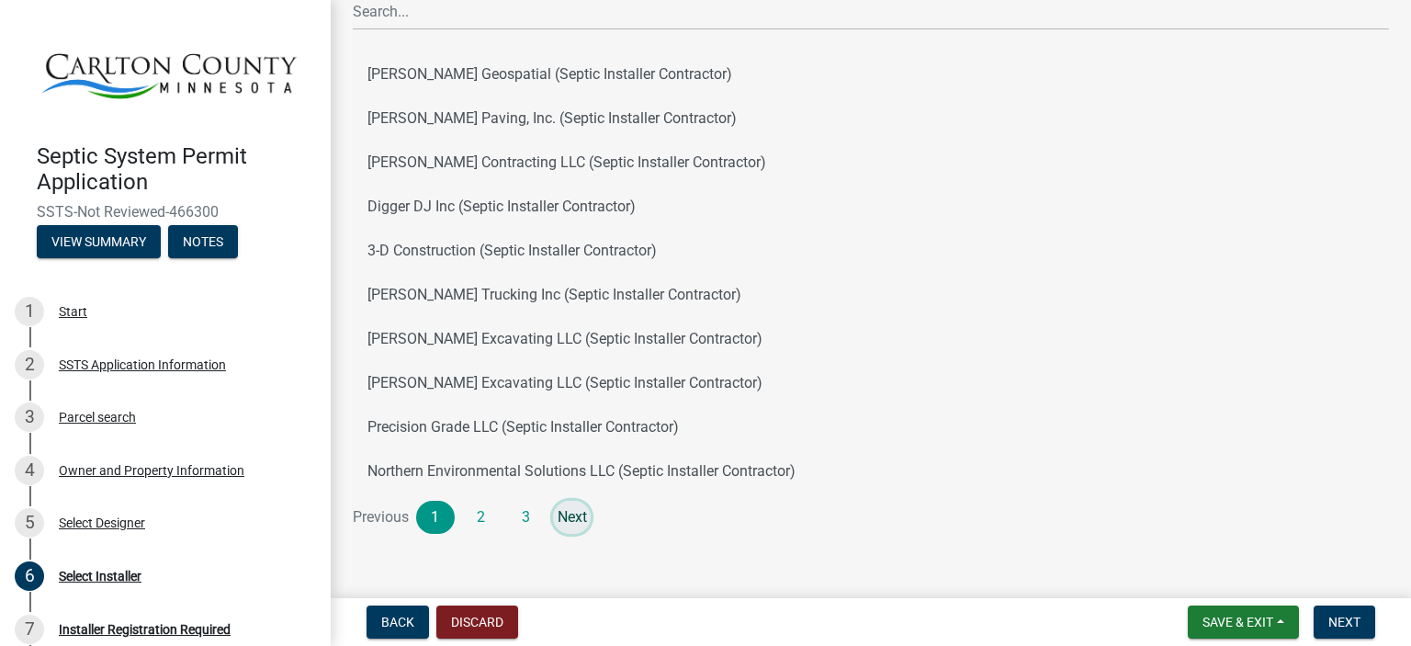
click at [572, 513] on link "Next" at bounding box center [572, 517] width 39 height 33
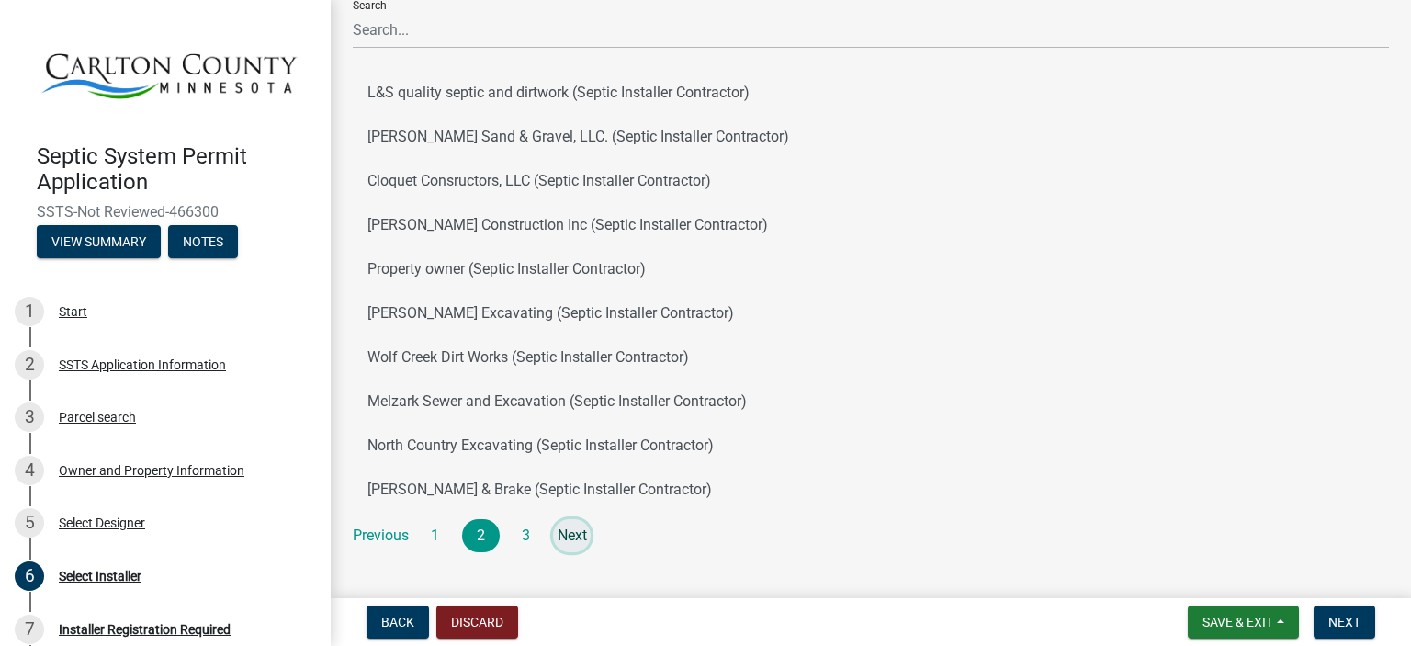
scroll to position [158, 0]
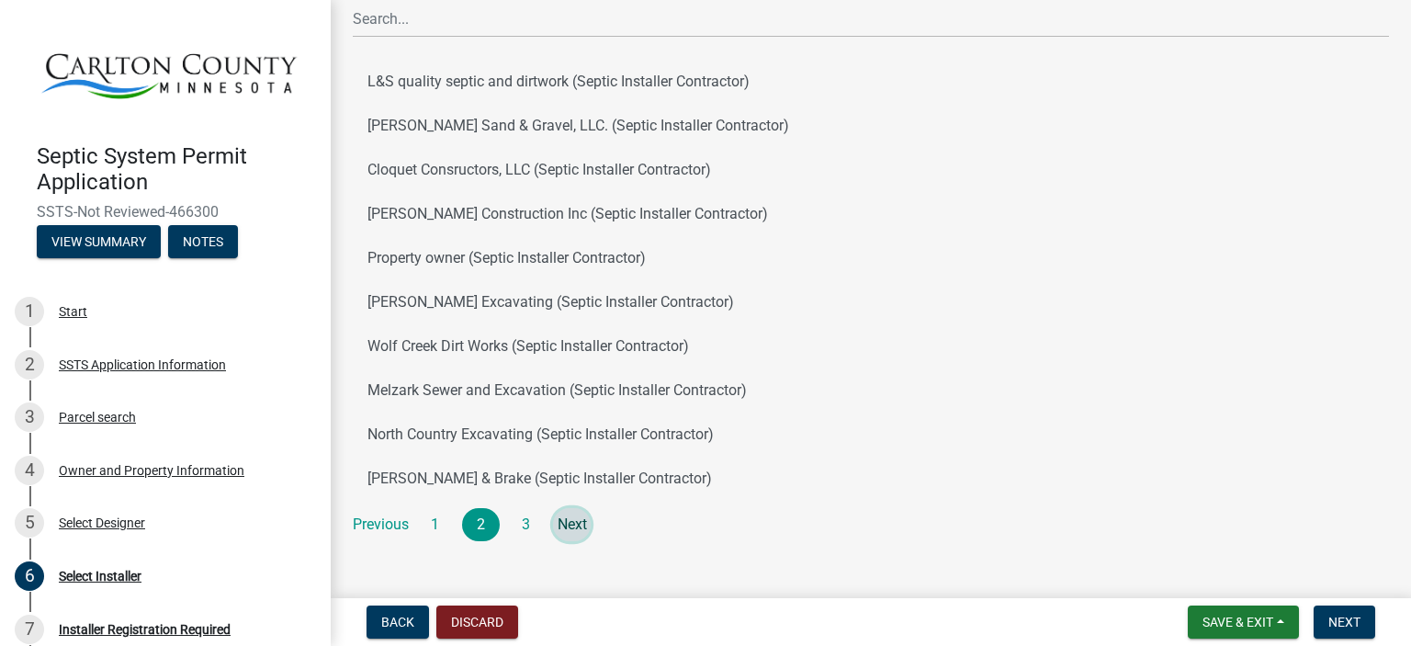
click at [577, 519] on link "Next" at bounding box center [572, 524] width 39 height 33
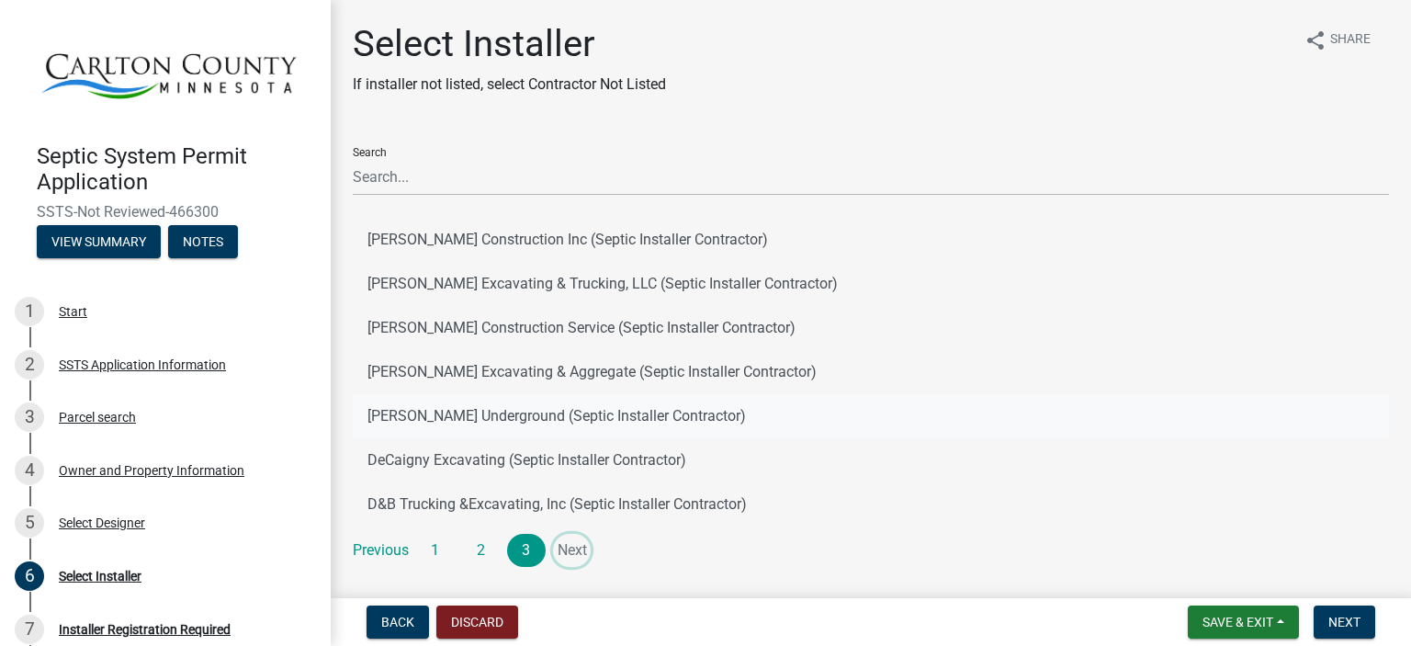
scroll to position [62, 0]
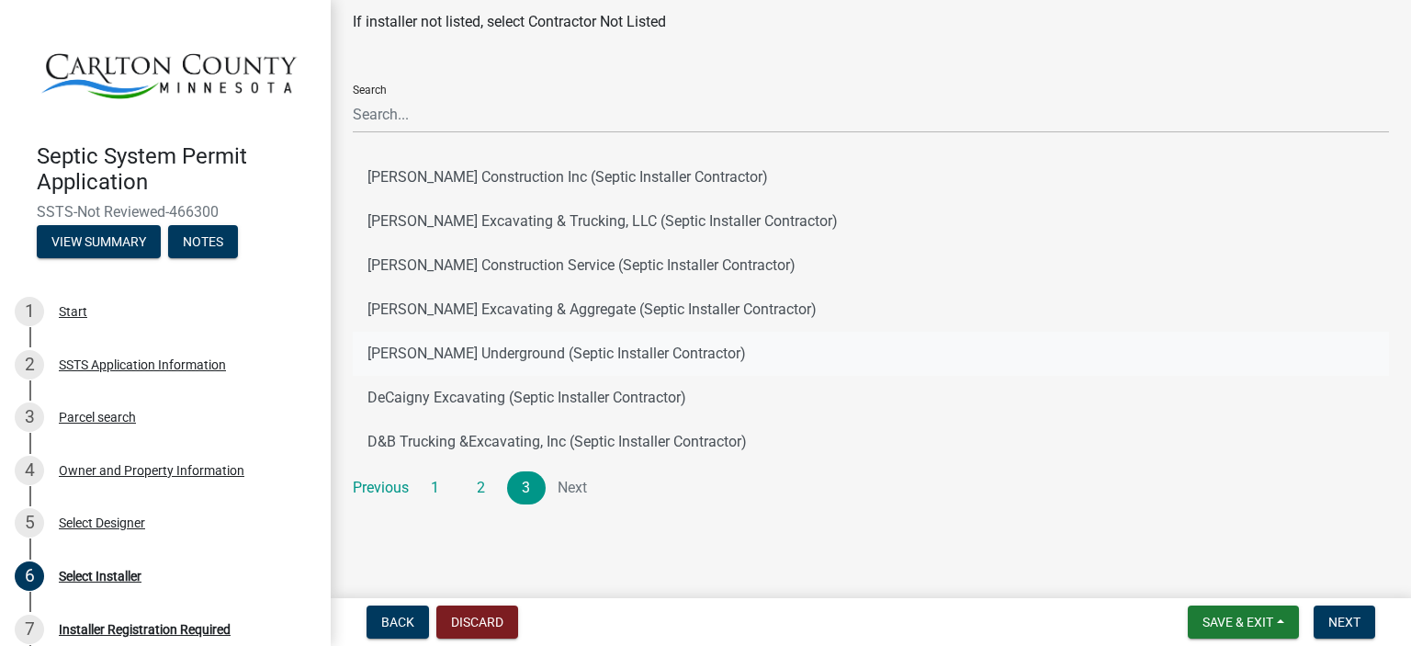
click at [504, 351] on button "[PERSON_NAME] Underground (Septic Installer Contractor)" at bounding box center [871, 354] width 1036 height 44
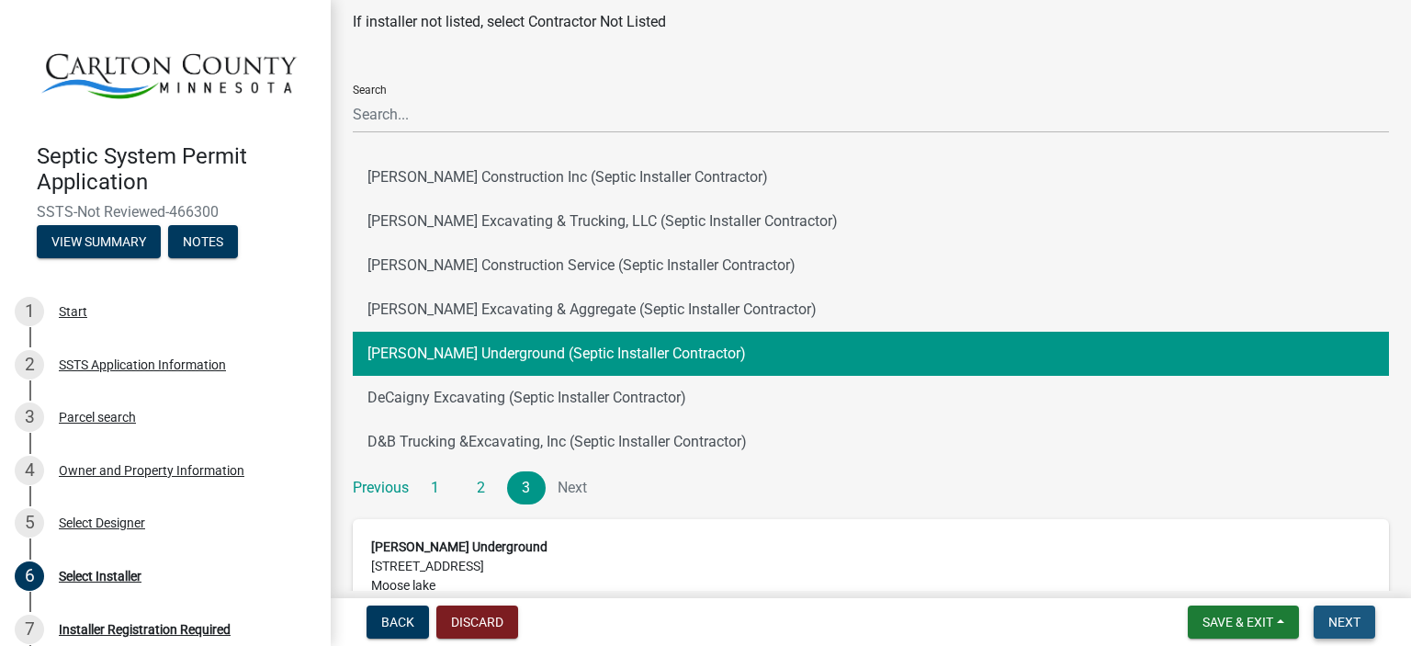
click at [1345, 623] on span "Next" at bounding box center [1344, 621] width 32 height 15
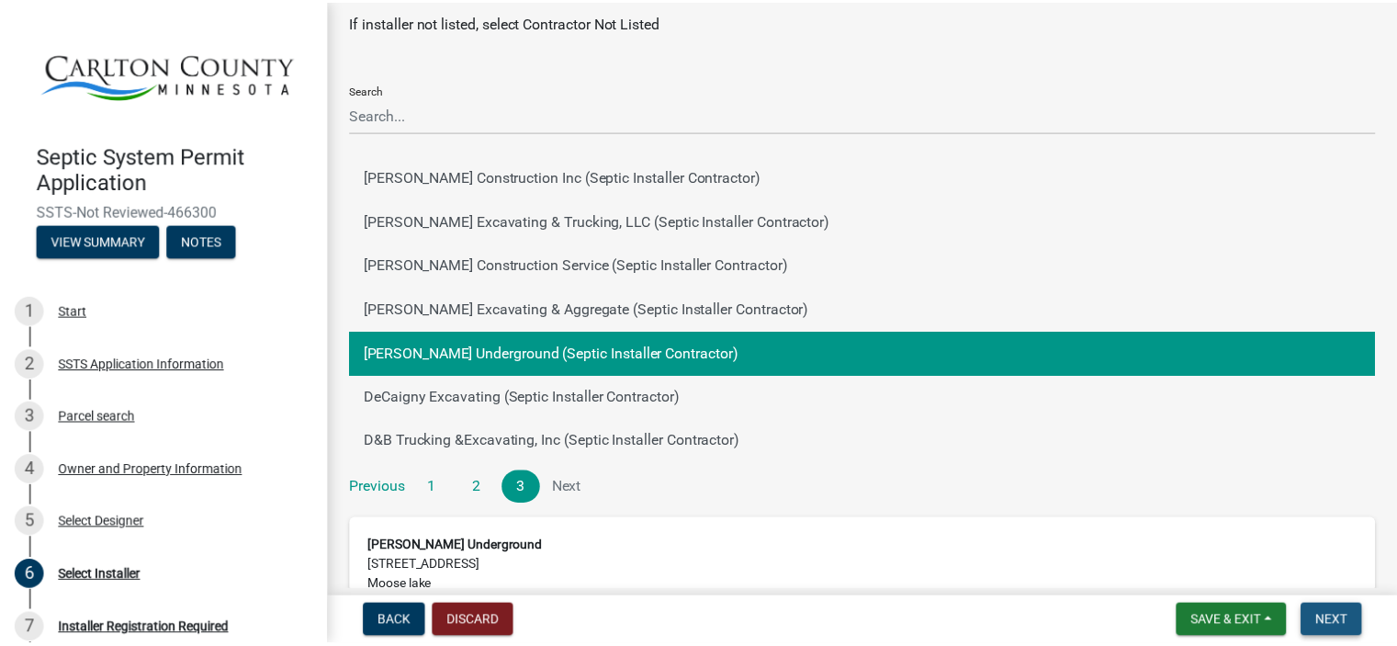
scroll to position [0, 0]
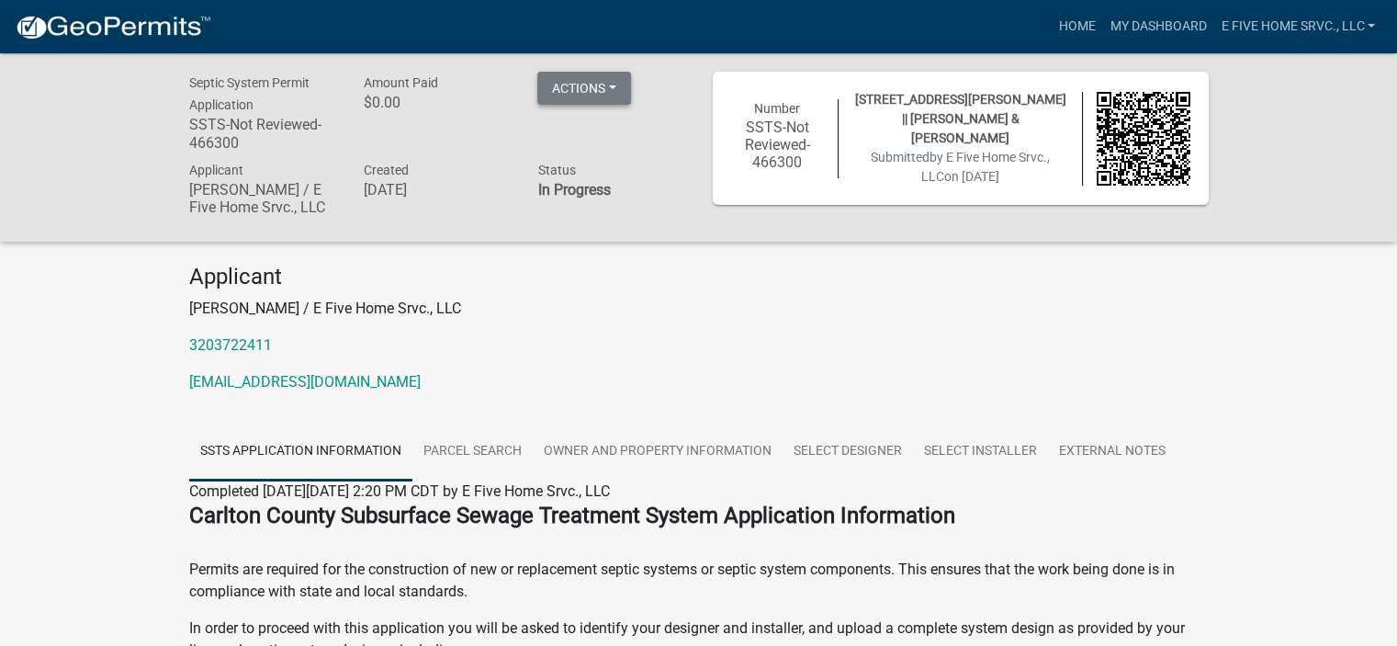
click at [595, 89] on button "Actions" at bounding box center [584, 88] width 94 height 33
click at [613, 90] on button "Actions" at bounding box center [584, 88] width 94 height 33
click at [441, 139] on div "Amount Paid $0.00" at bounding box center [436, 115] width 174 height 86
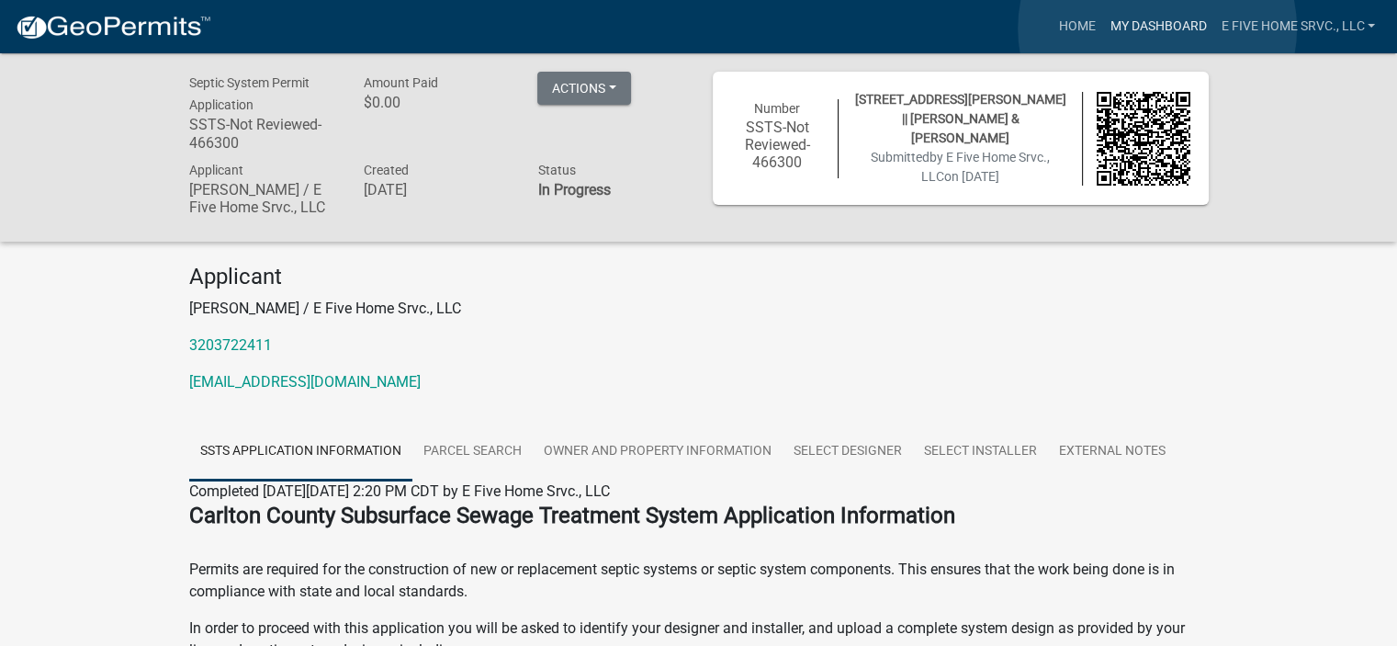
click at [1157, 28] on link "My Dashboard" at bounding box center [1157, 26] width 111 height 35
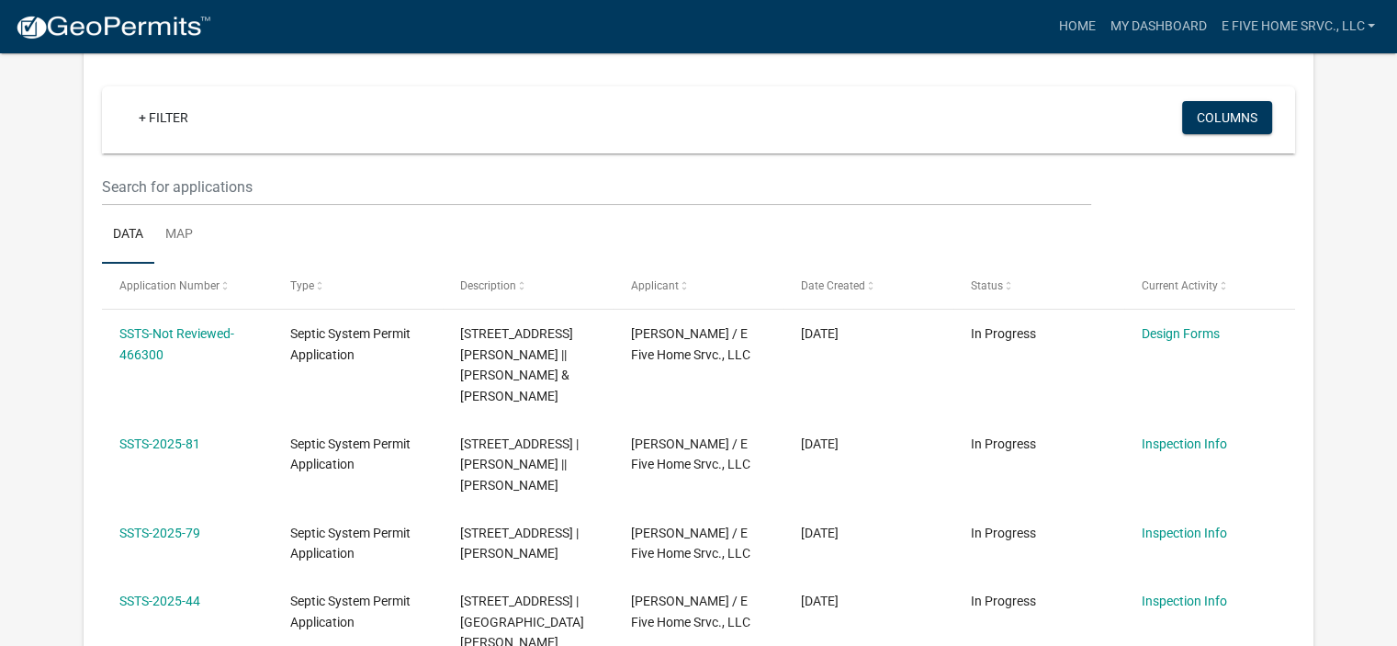
scroll to position [147, 0]
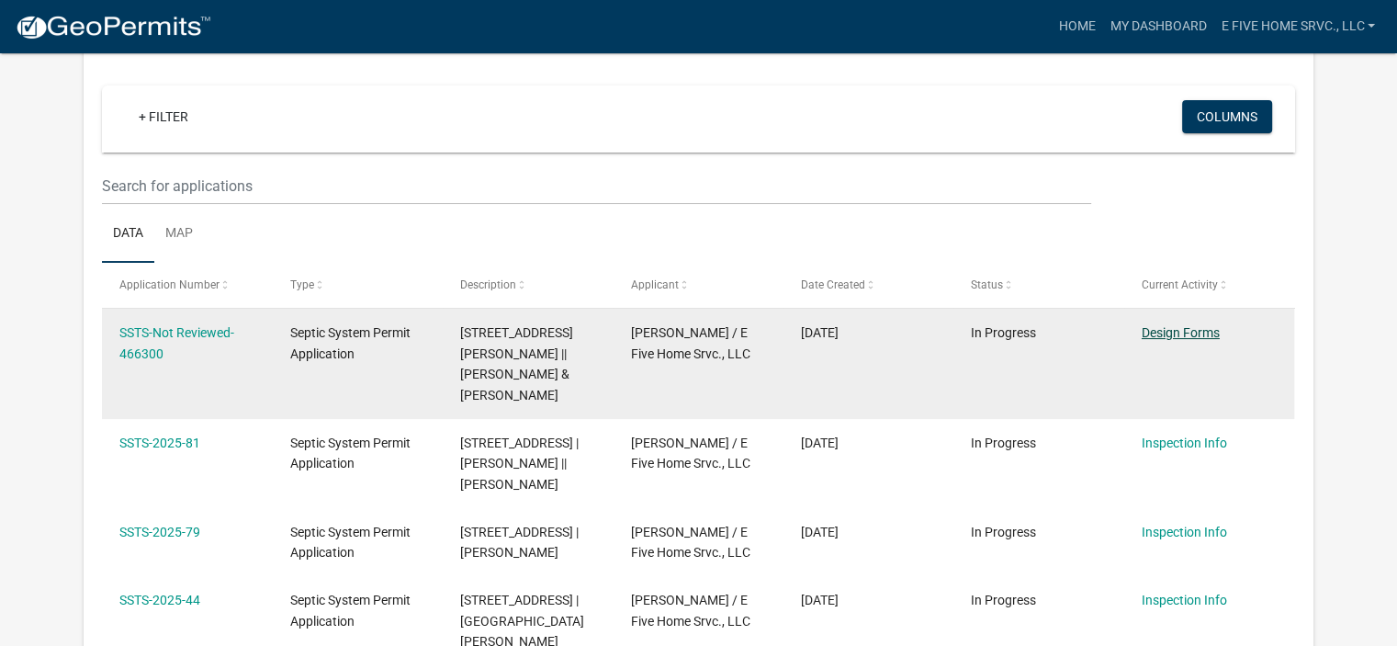
click at [1160, 328] on link "Design Forms" at bounding box center [1181, 332] width 78 height 15
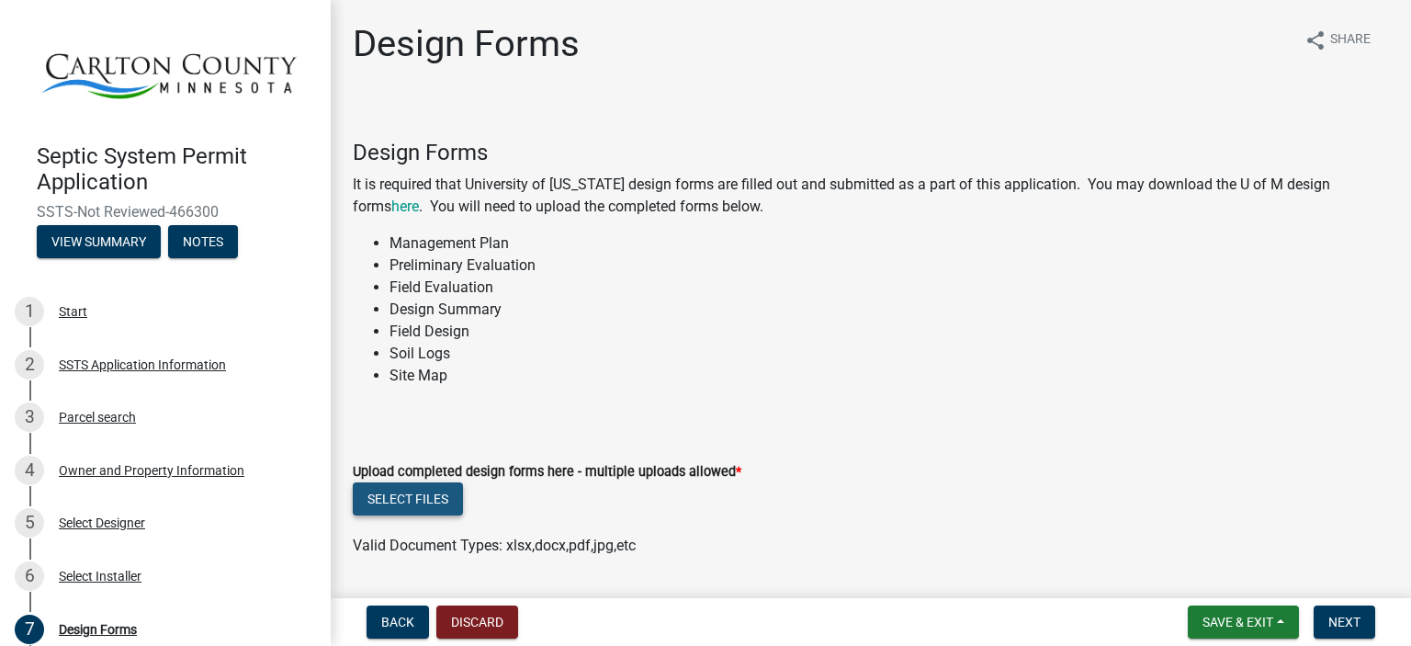
click at [397, 501] on button "Select files" at bounding box center [408, 498] width 110 height 33
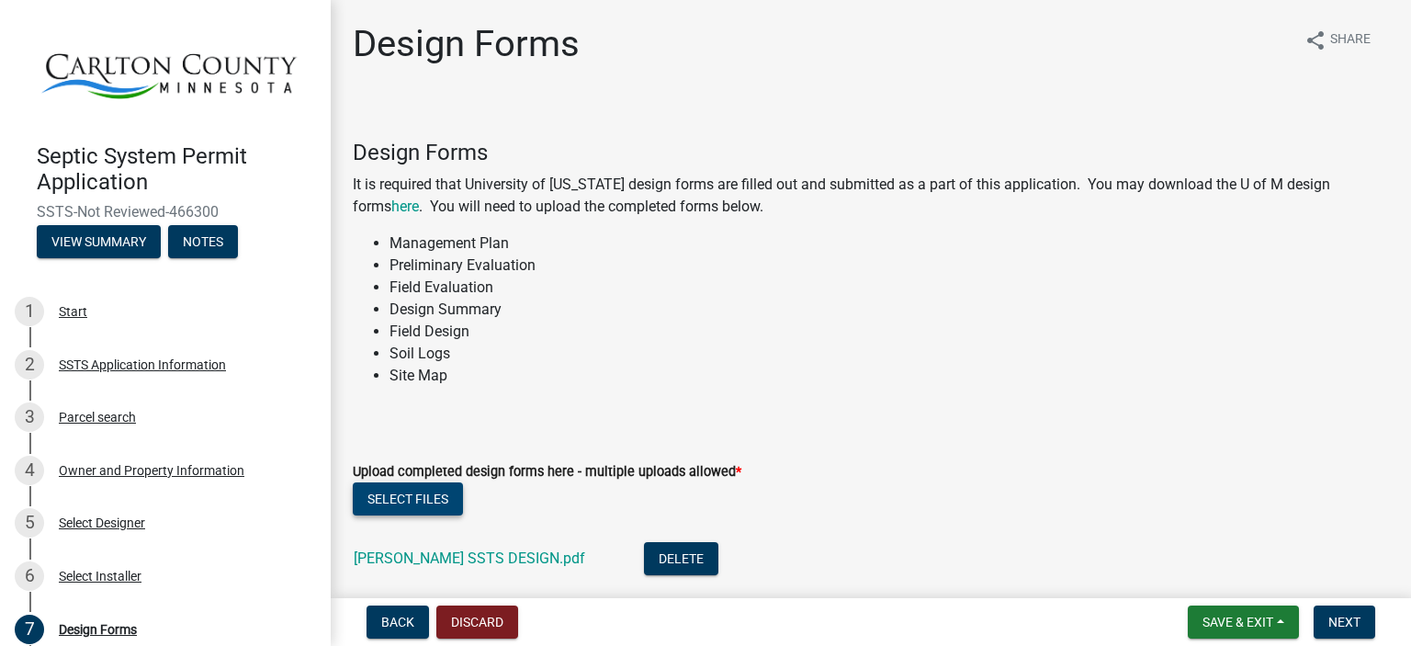
scroll to position [121, 0]
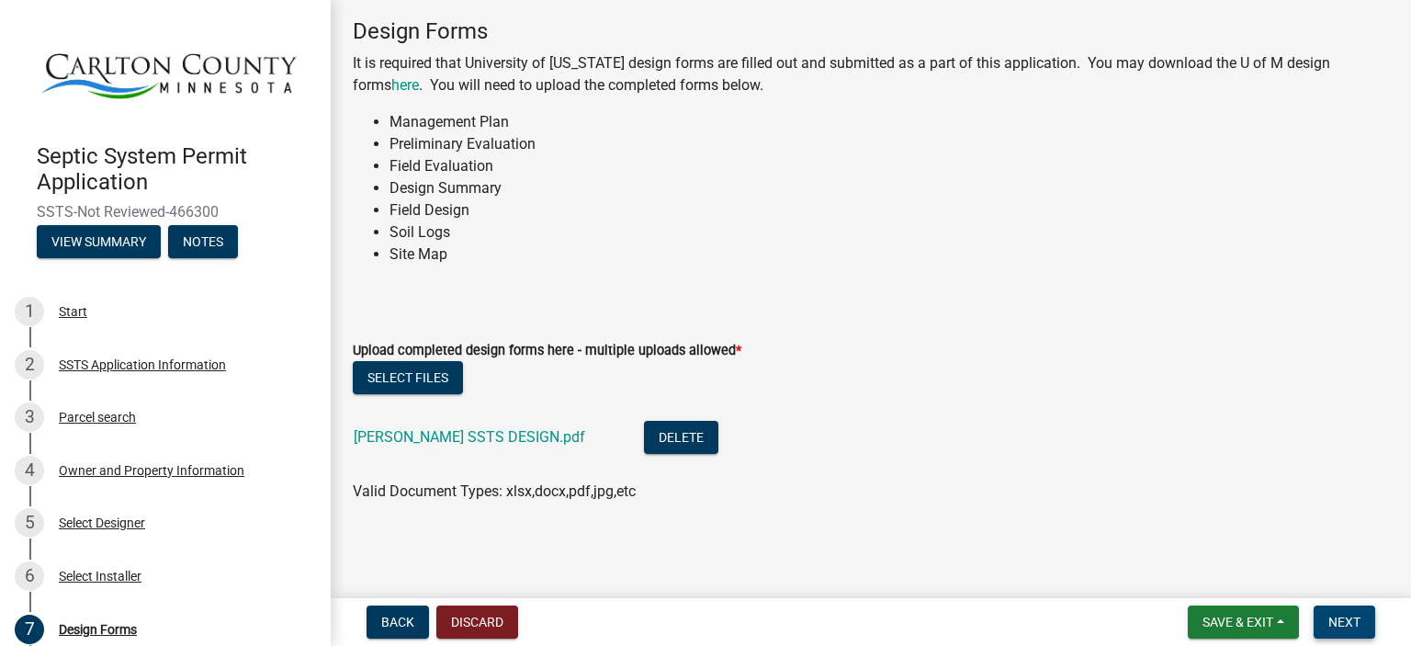
click at [1333, 615] on span "Next" at bounding box center [1344, 621] width 32 height 15
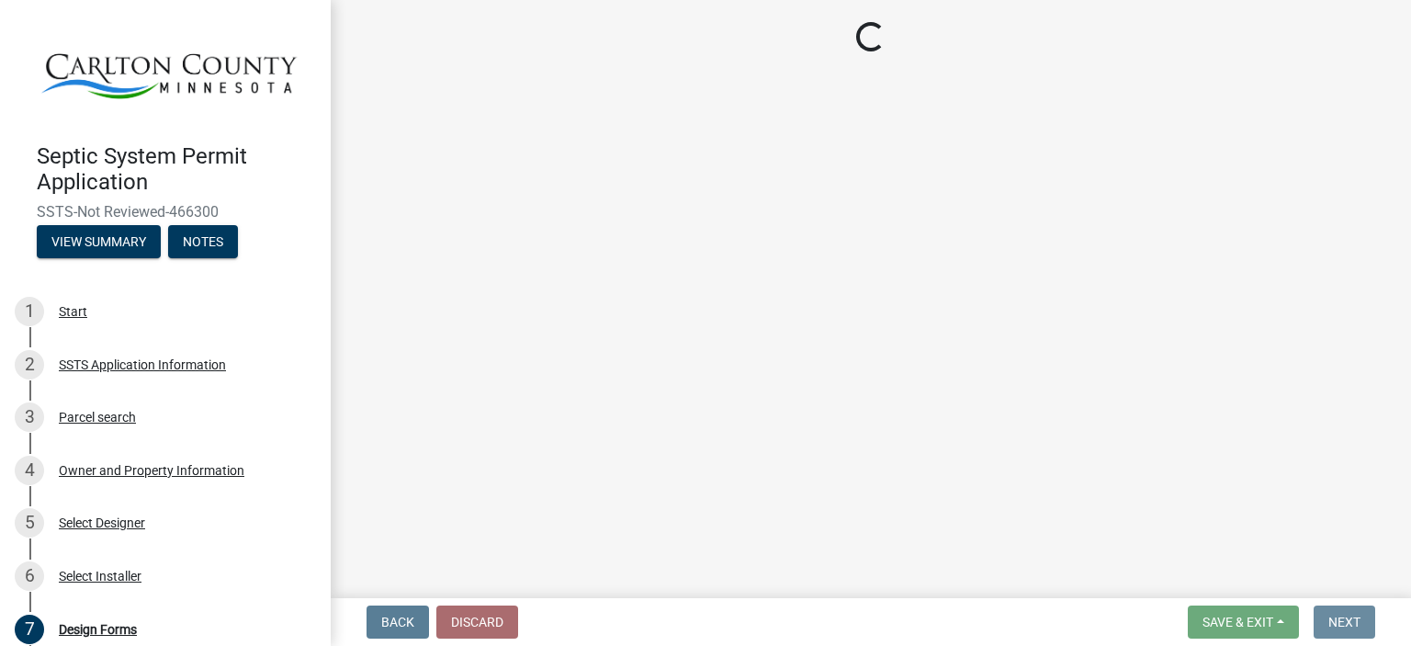
scroll to position [0, 0]
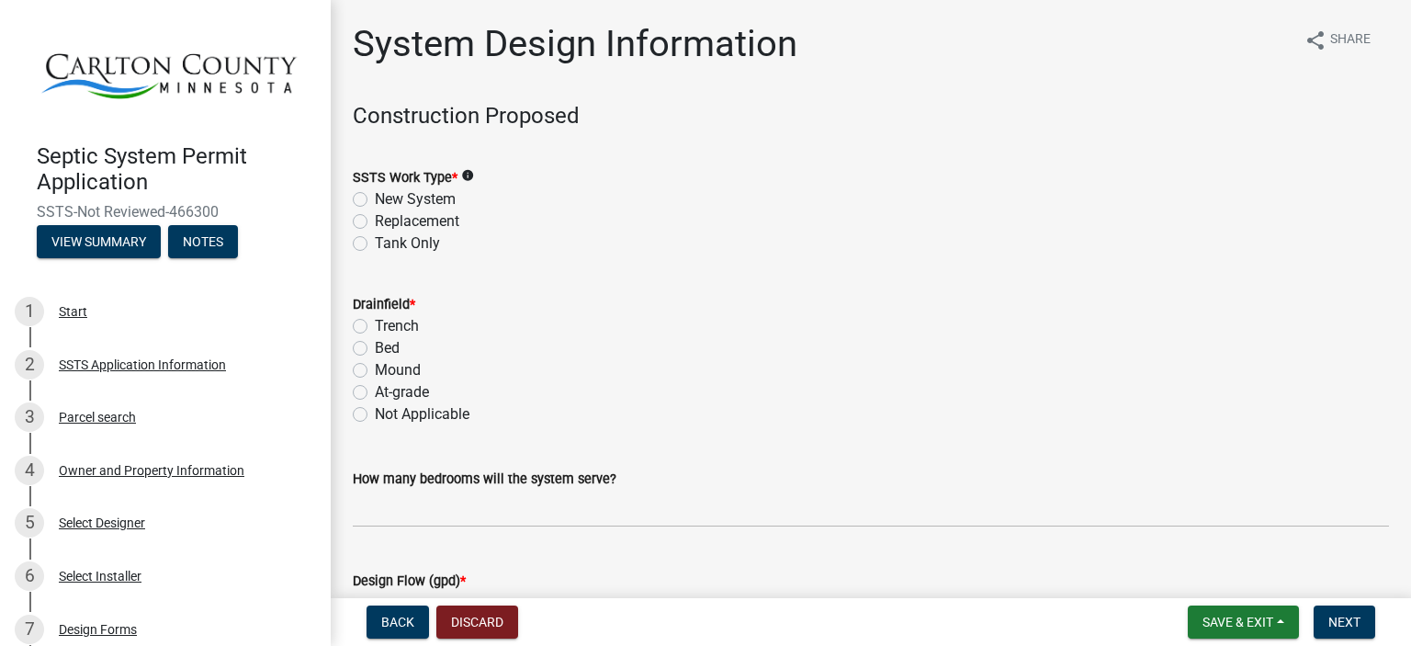
click at [375, 200] on label "New System" at bounding box center [415, 199] width 81 height 22
click at [375, 200] on input "New System" at bounding box center [381, 194] width 12 height 12
radio input "true"
click at [375, 369] on label "Mound" at bounding box center [398, 370] width 46 height 22
click at [375, 369] on input "Mound" at bounding box center [381, 365] width 12 height 12
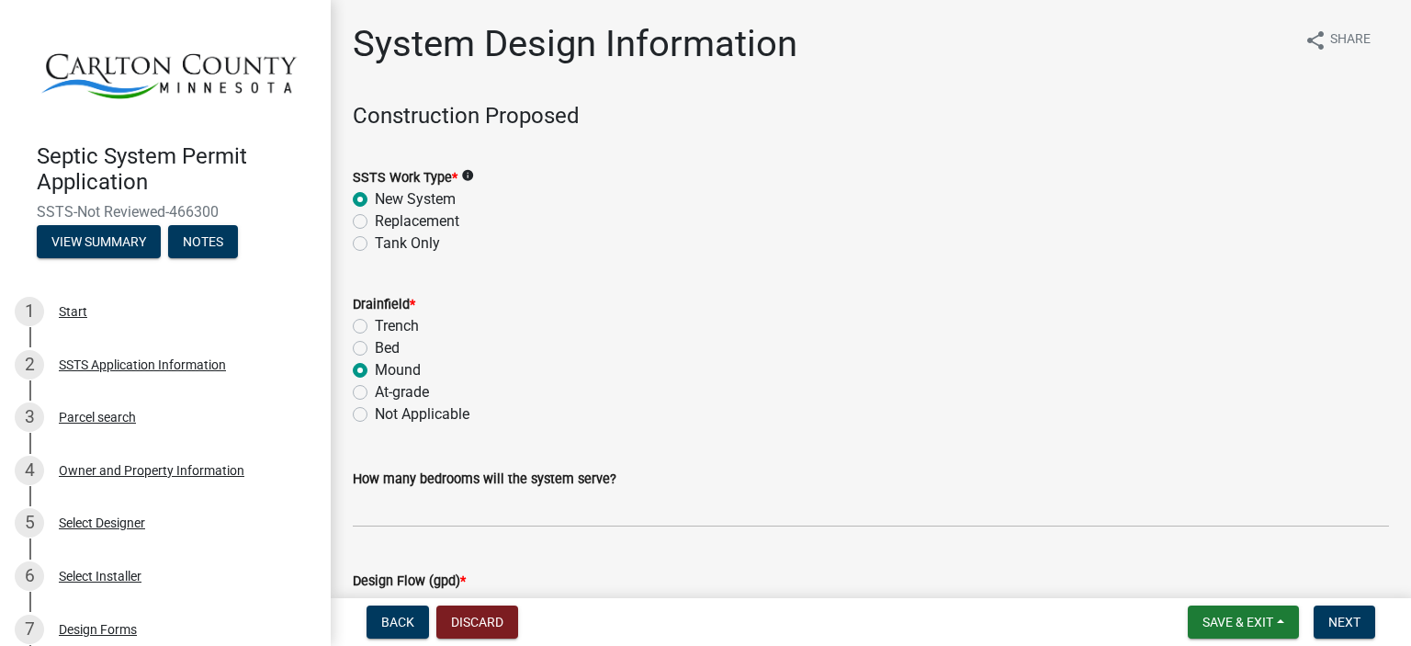
radio input "true"
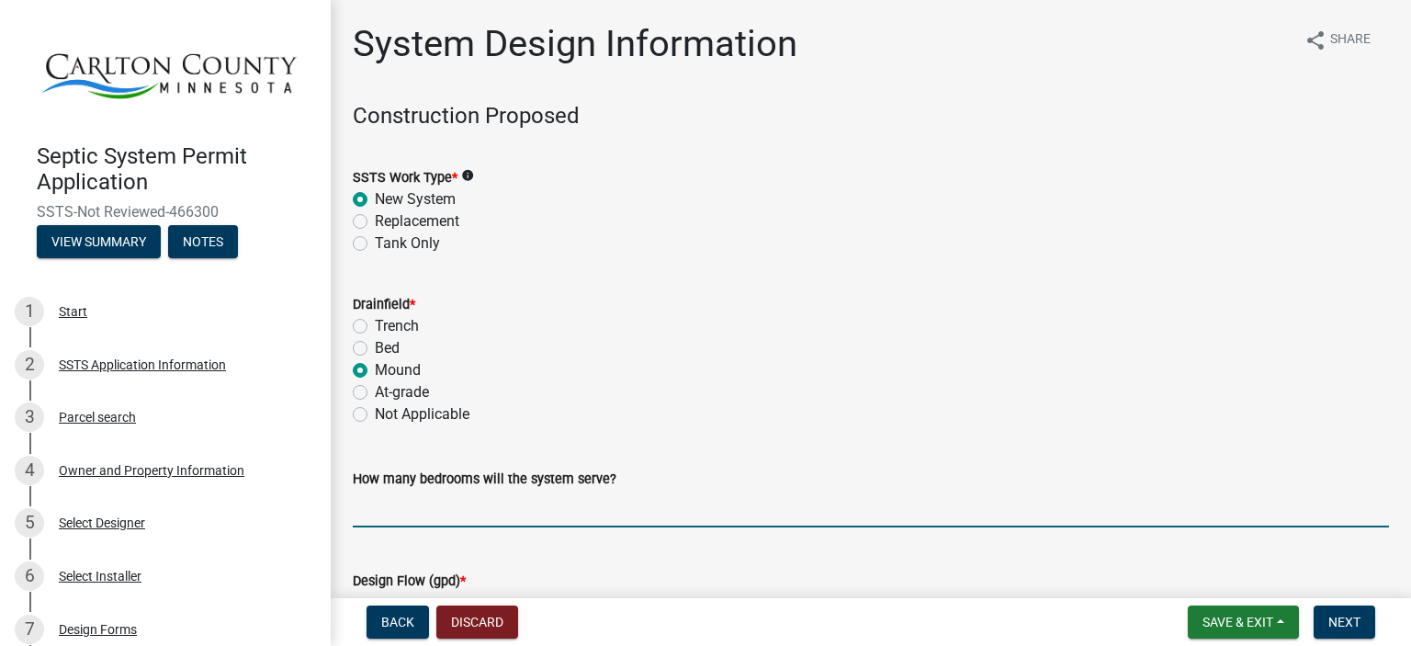
click at [423, 512] on input "text" at bounding box center [871, 509] width 1036 height 38
type input "2"
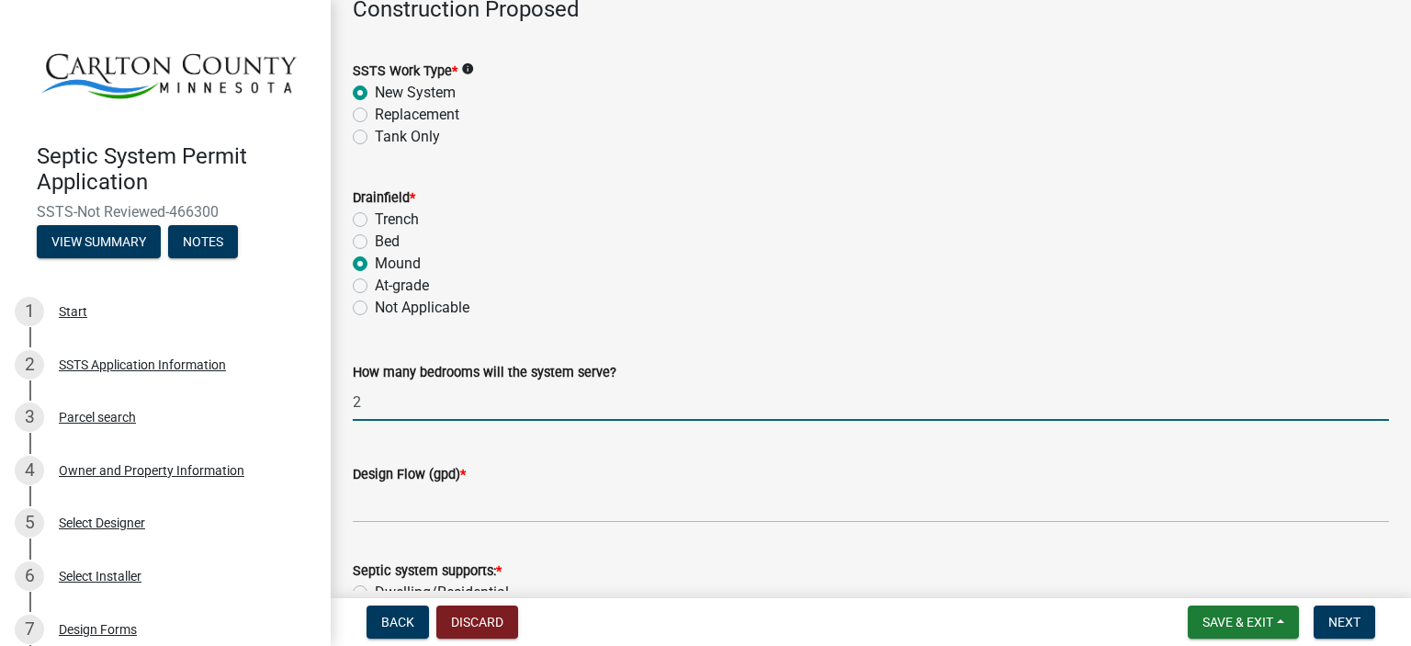
scroll to position [107, 0]
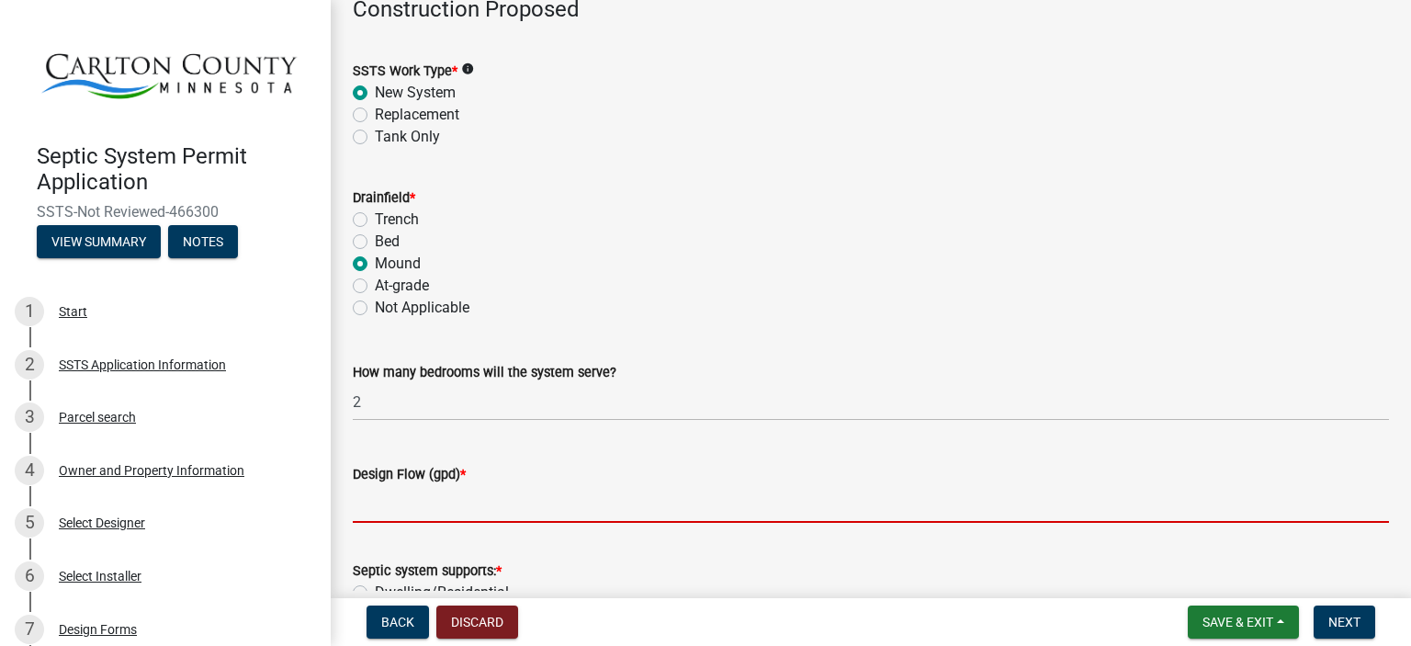
click at [507, 510] on input "Design Flow (gpd) *" at bounding box center [871, 504] width 1036 height 38
type input "300"
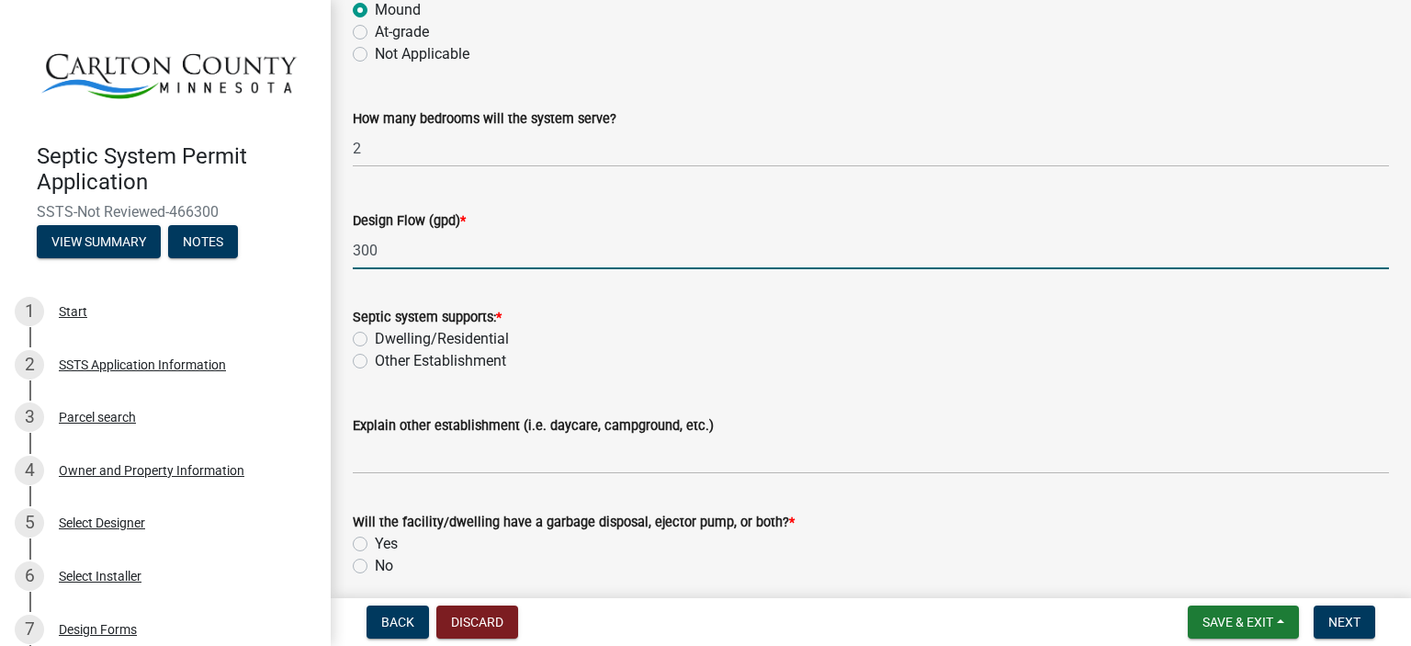
scroll to position [433, 0]
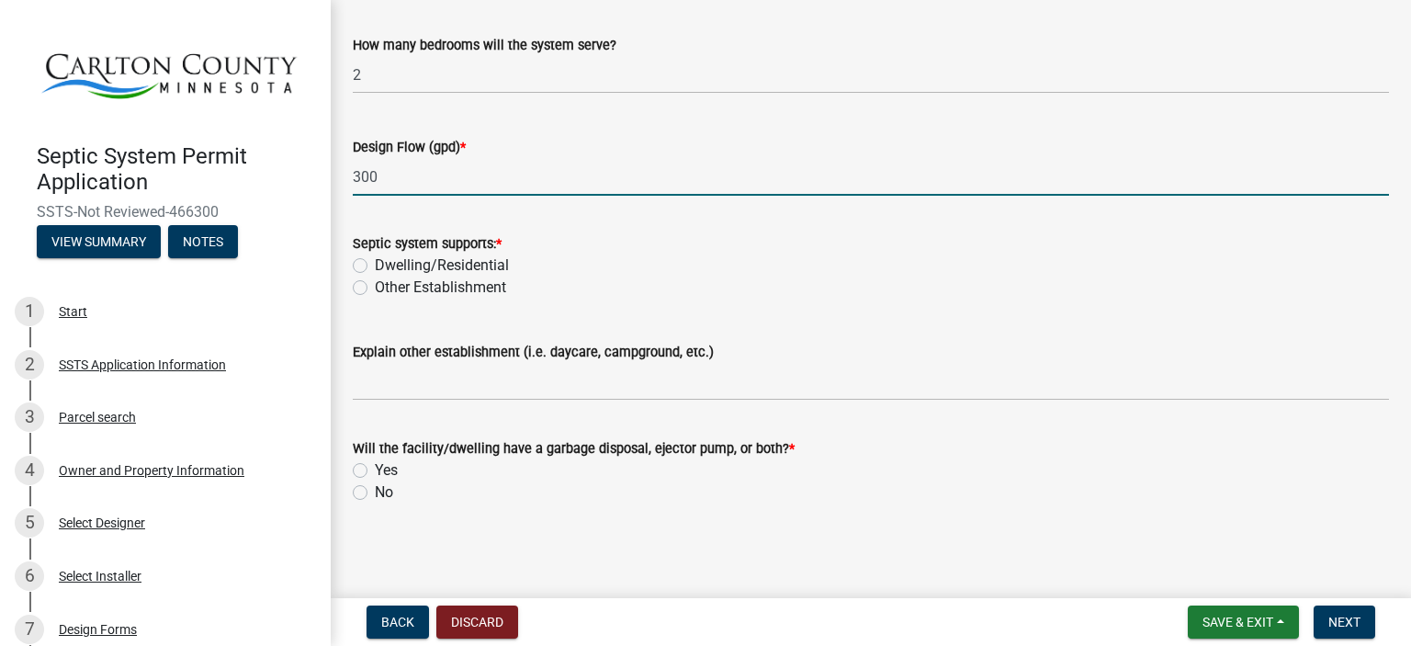
click at [375, 263] on label "Dwelling/Residential" at bounding box center [442, 265] width 134 height 22
click at [375, 263] on input "Dwelling/Residential" at bounding box center [381, 260] width 12 height 12
radio input "true"
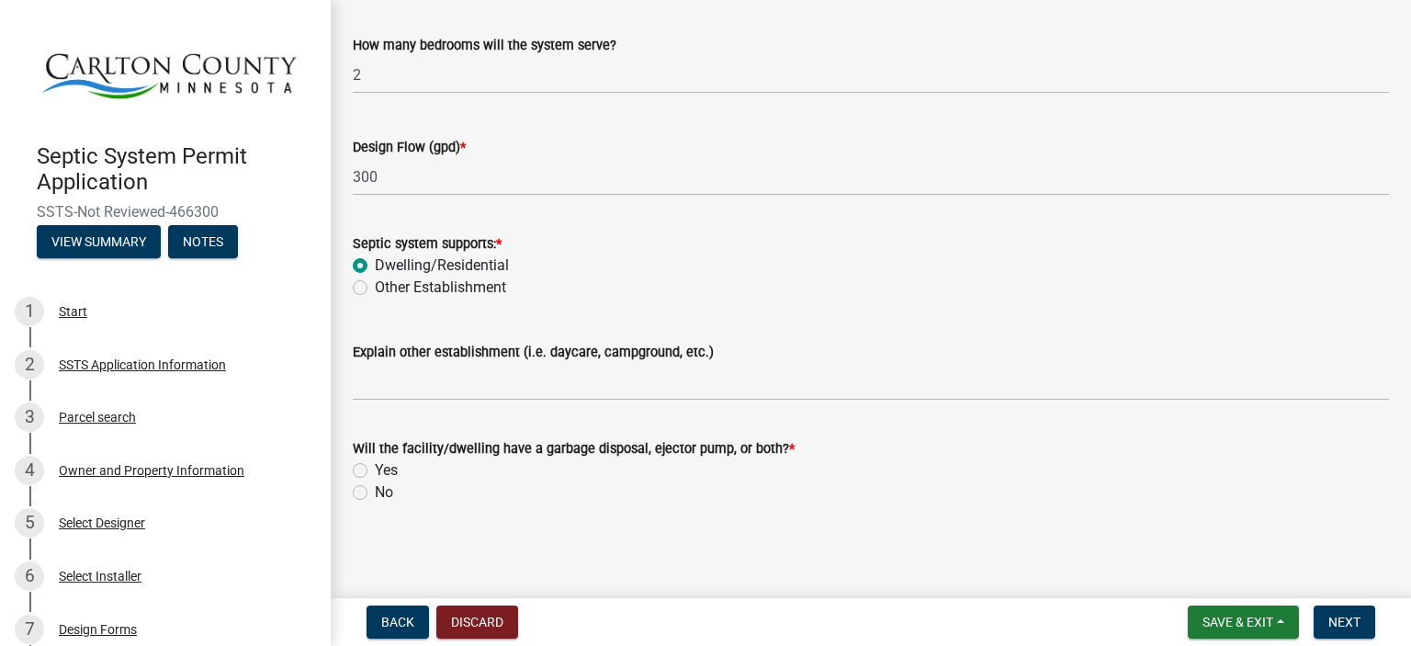
click at [375, 289] on label "Other Establishment" at bounding box center [440, 287] width 131 height 22
click at [375, 288] on input "Other Establishment" at bounding box center [381, 282] width 12 height 12
radio input "true"
click at [375, 265] on label "Dwelling/Residential" at bounding box center [442, 265] width 134 height 22
click at [375, 265] on input "Dwelling/Residential" at bounding box center [381, 260] width 12 height 12
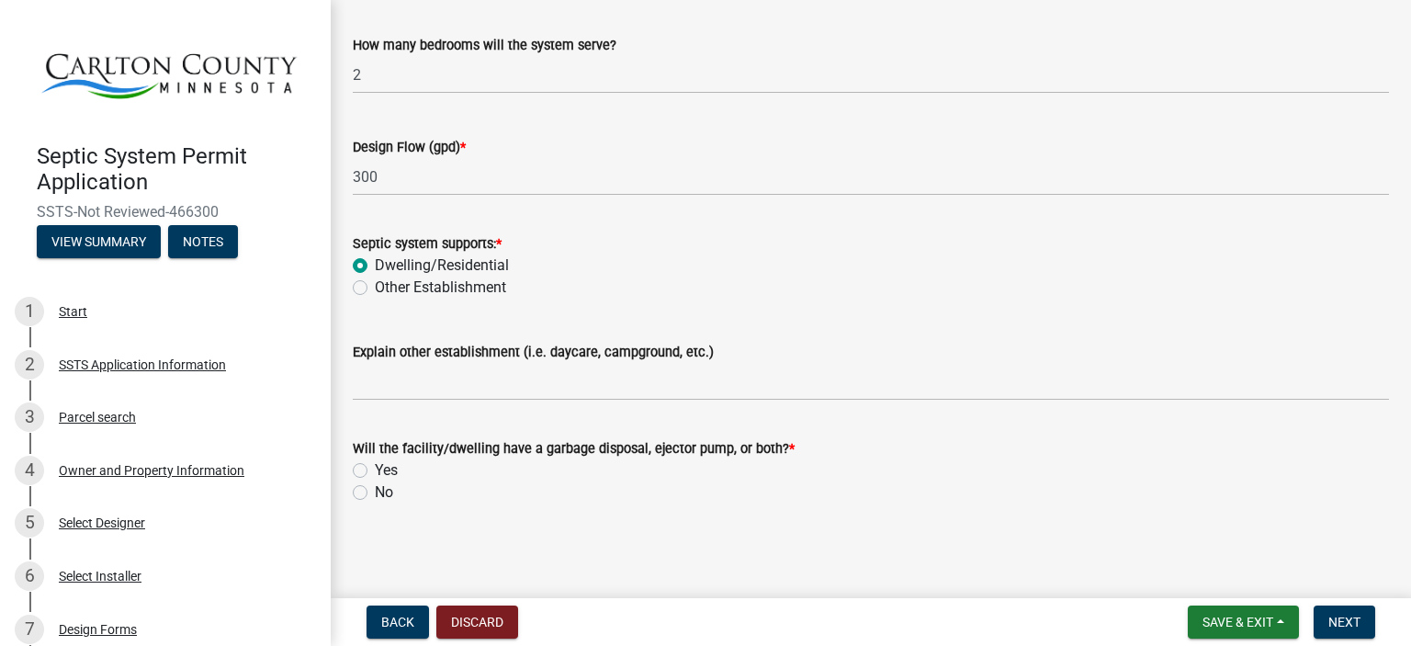
radio input "true"
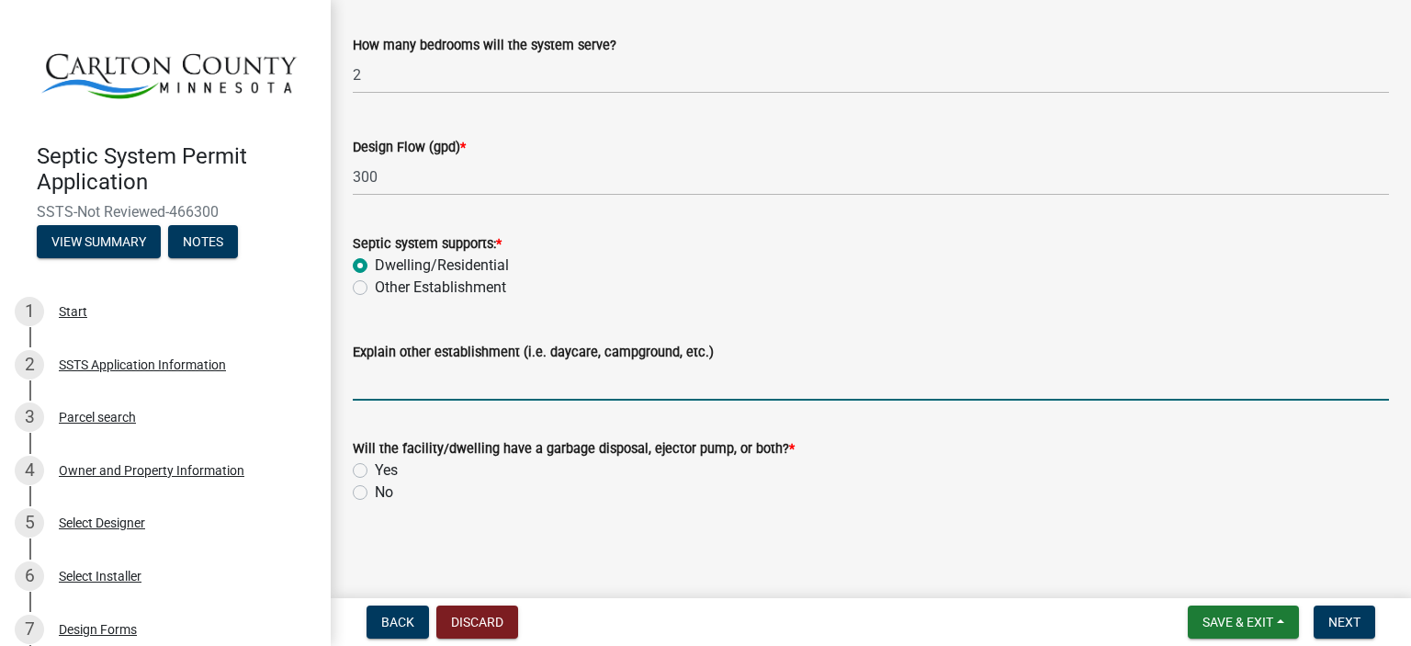
click at [399, 382] on input "Explain other establishment (i.e. daycare, campground, etc.)" at bounding box center [871, 382] width 1036 height 38
type input "t"
type input "w"
type input "WORKSHOP"
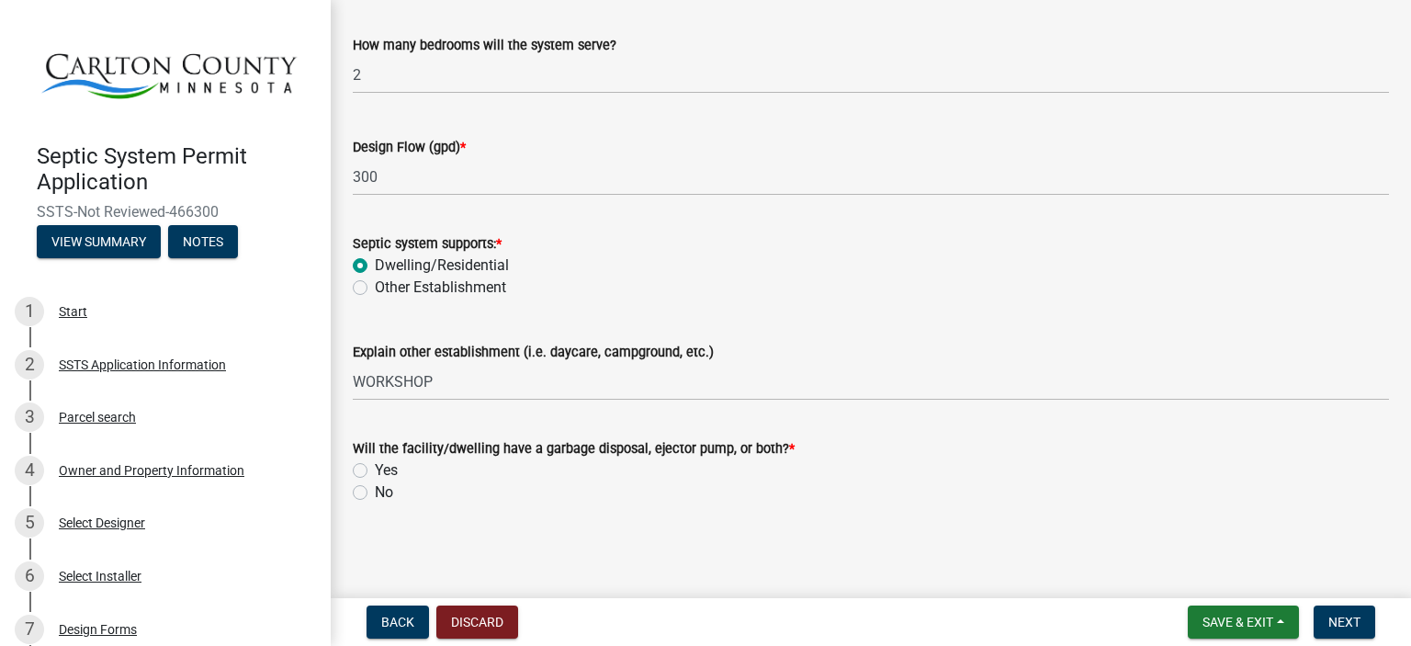
click at [375, 490] on label "No" at bounding box center [384, 492] width 18 height 22
click at [375, 490] on input "No" at bounding box center [381, 487] width 12 height 12
radio input "true"
click at [1345, 616] on span "Next" at bounding box center [1344, 621] width 32 height 15
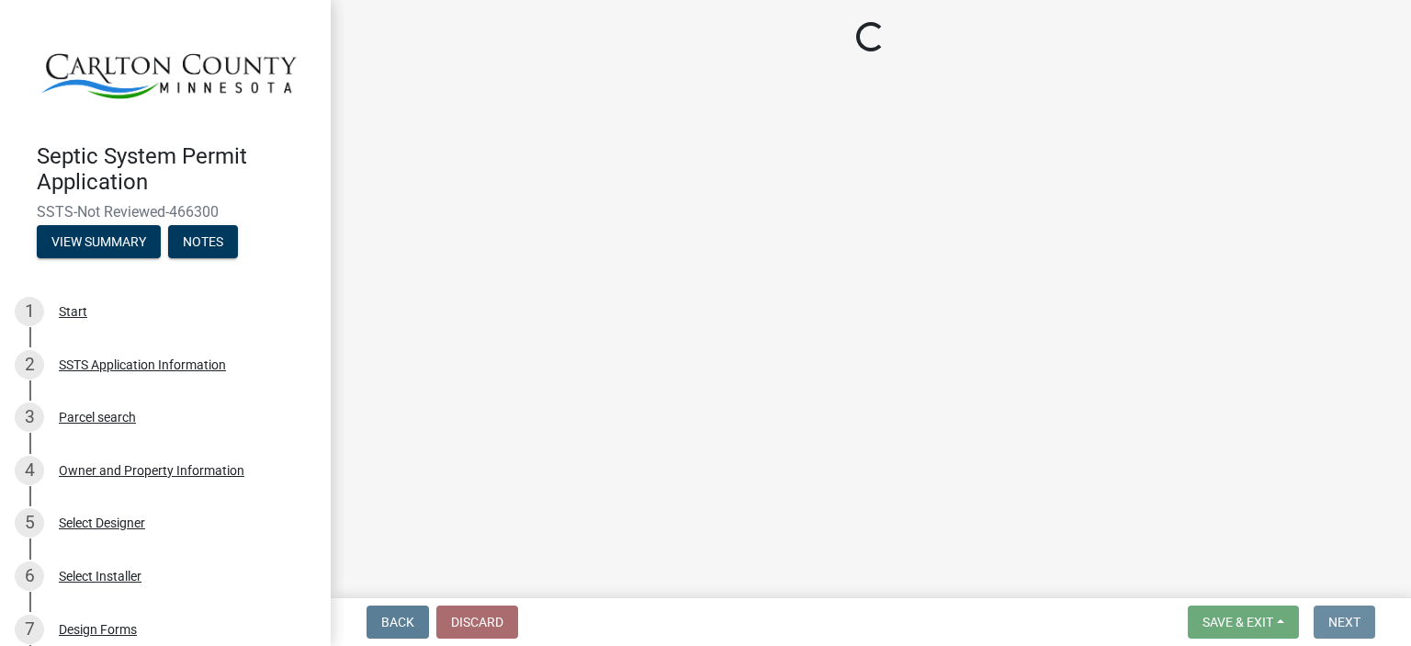
scroll to position [0, 0]
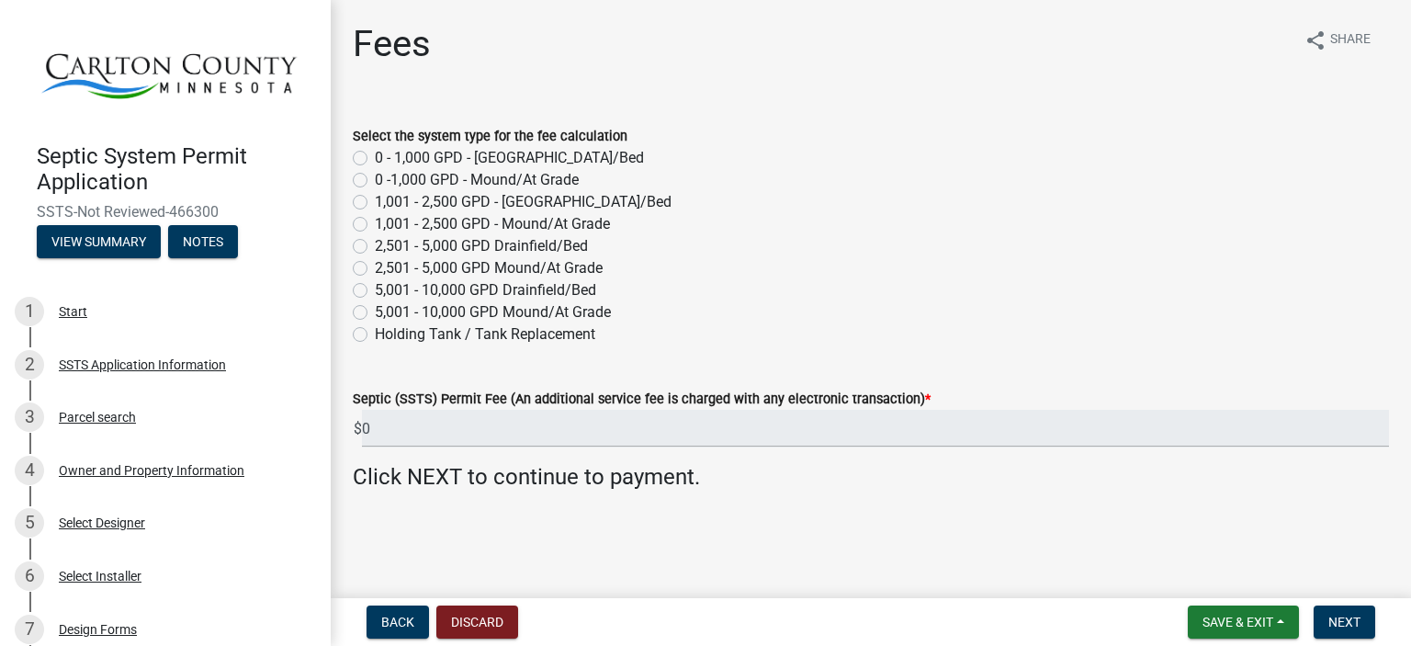
click at [375, 179] on label "0 -1,000 GPD - Mound/At Grade" at bounding box center [477, 180] width 204 height 22
click at [375, 179] on input "0 -1,000 GPD - Mound/At Grade" at bounding box center [381, 175] width 12 height 12
radio input "true"
click at [1332, 619] on span "Next" at bounding box center [1344, 621] width 32 height 15
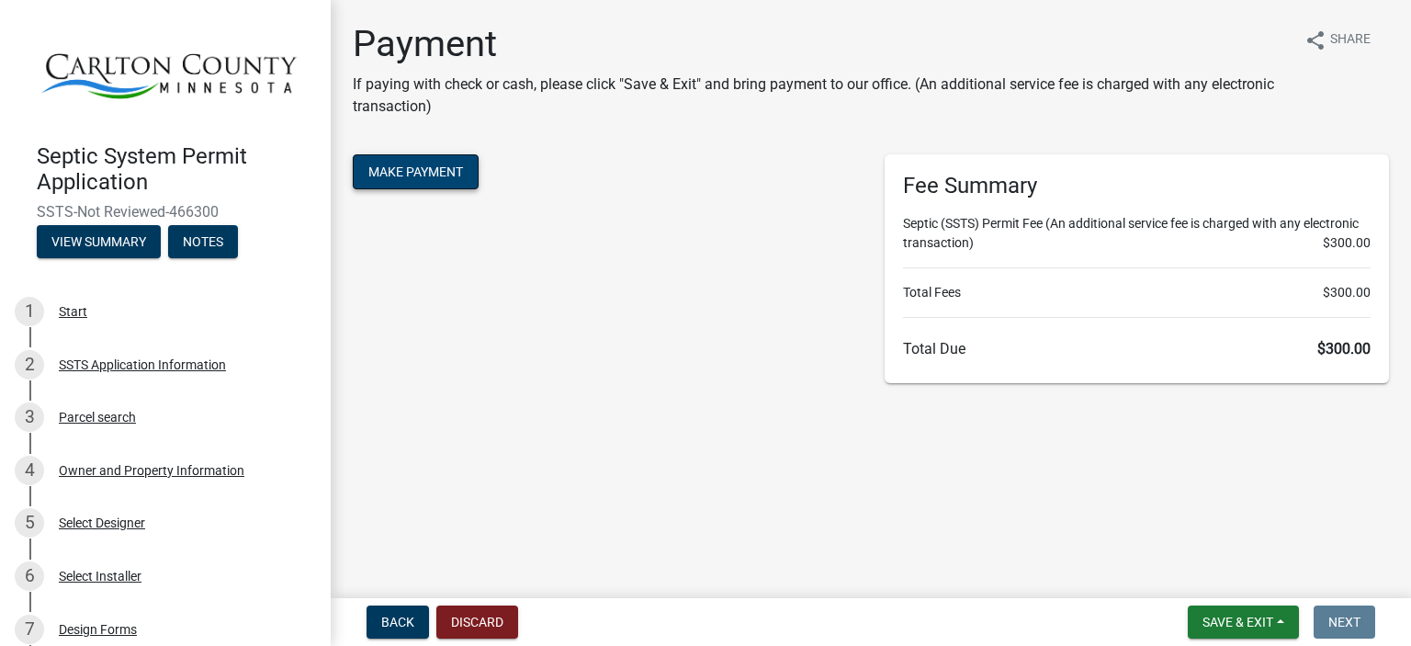
click at [426, 171] on button "Make Payment" at bounding box center [416, 171] width 126 height 35
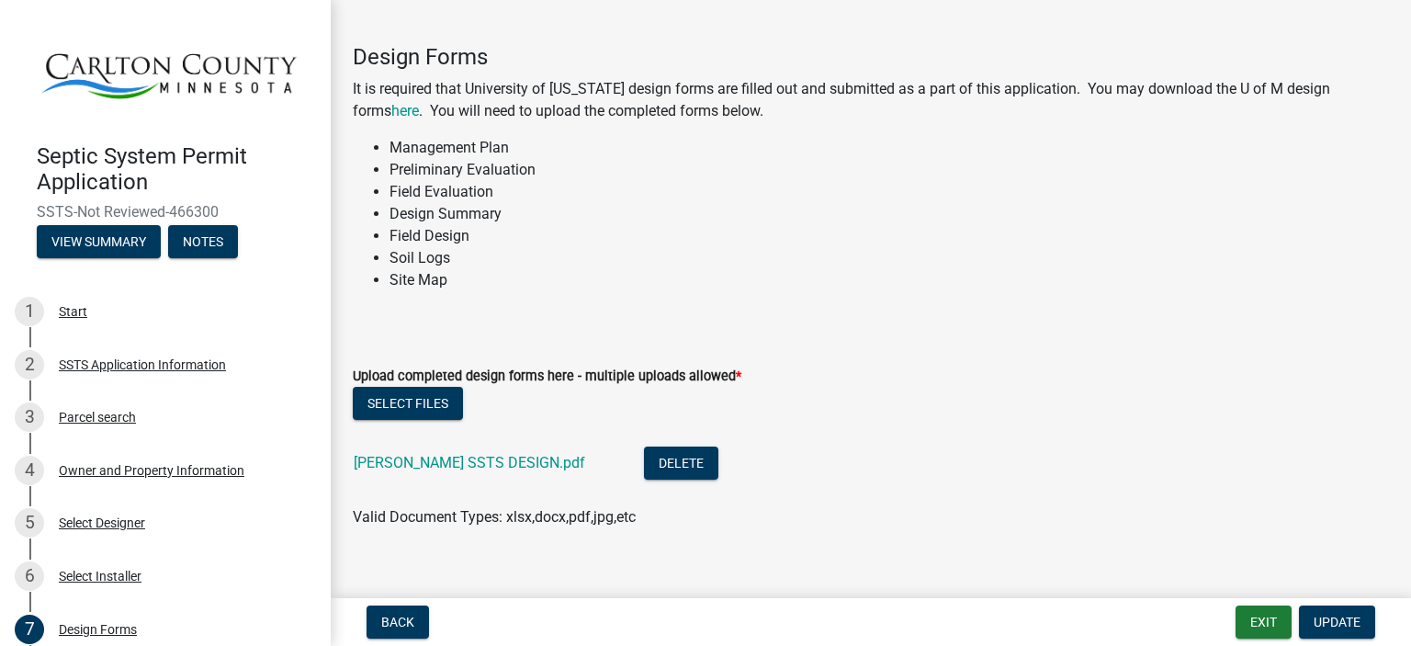
scroll to position [121, 0]
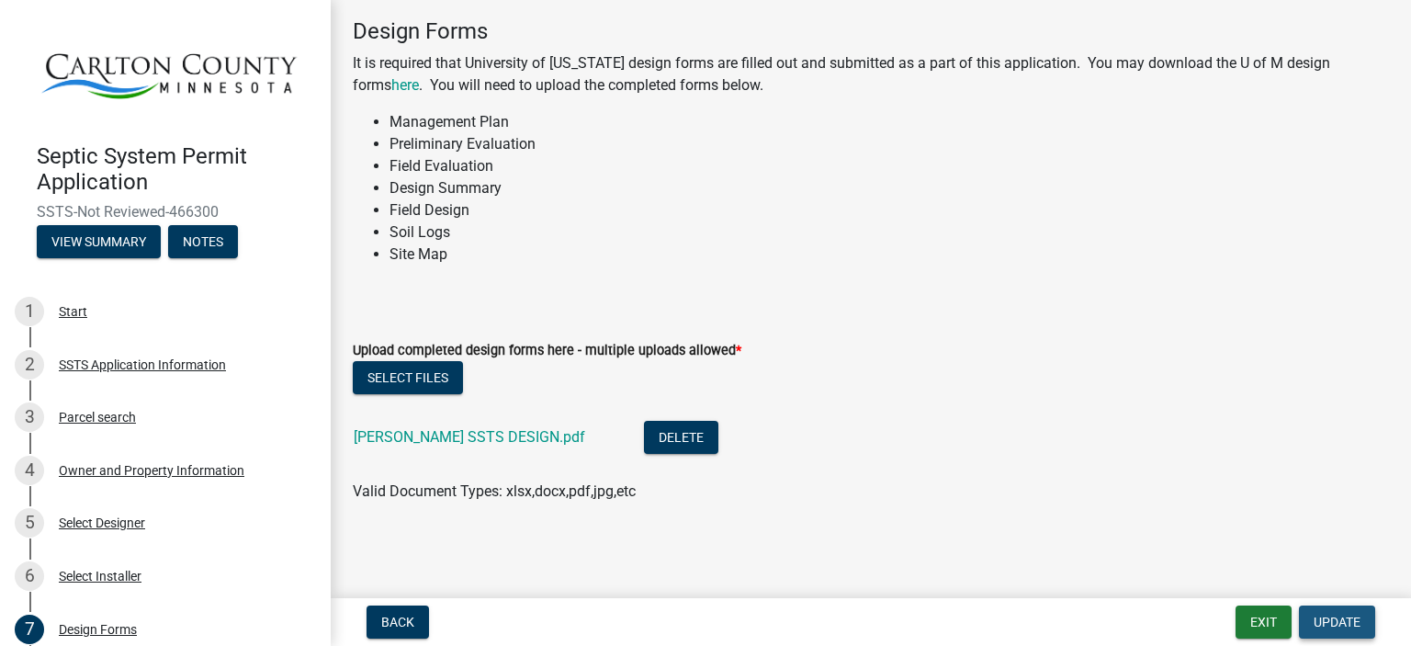
click at [1328, 615] on span "Update" at bounding box center [1336, 621] width 47 height 15
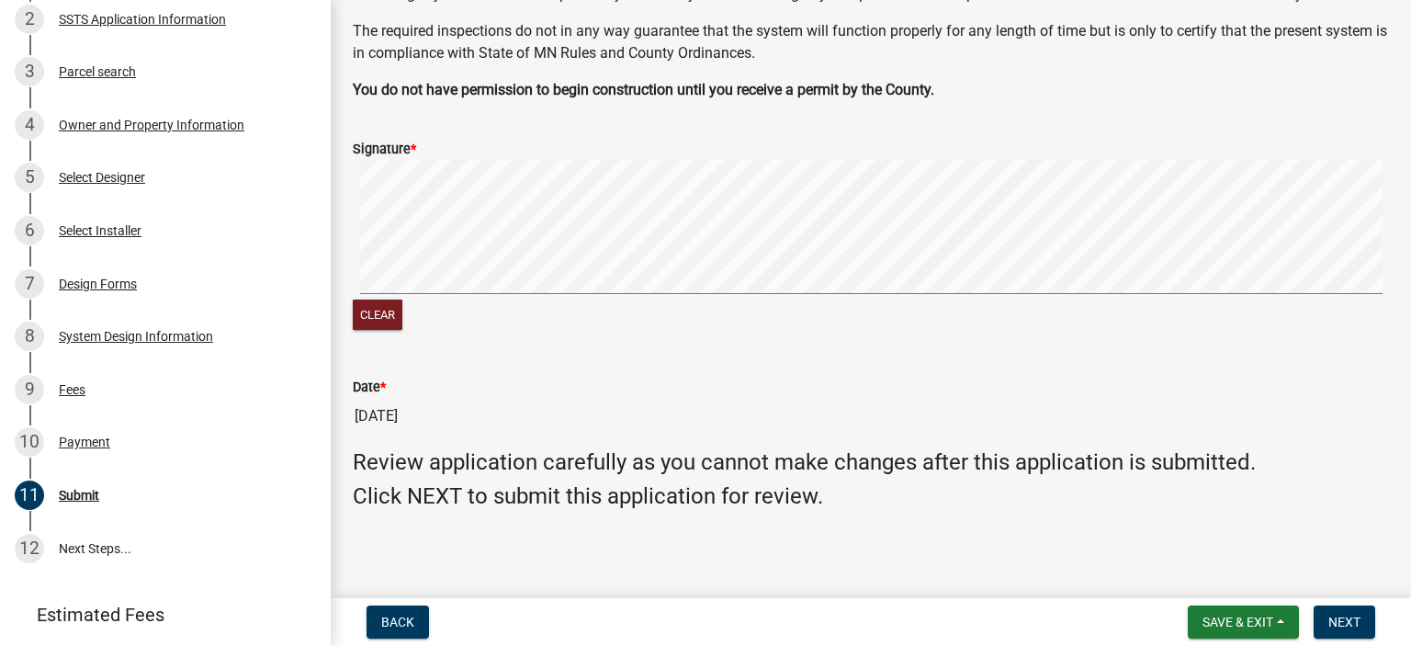
scroll to position [227, 0]
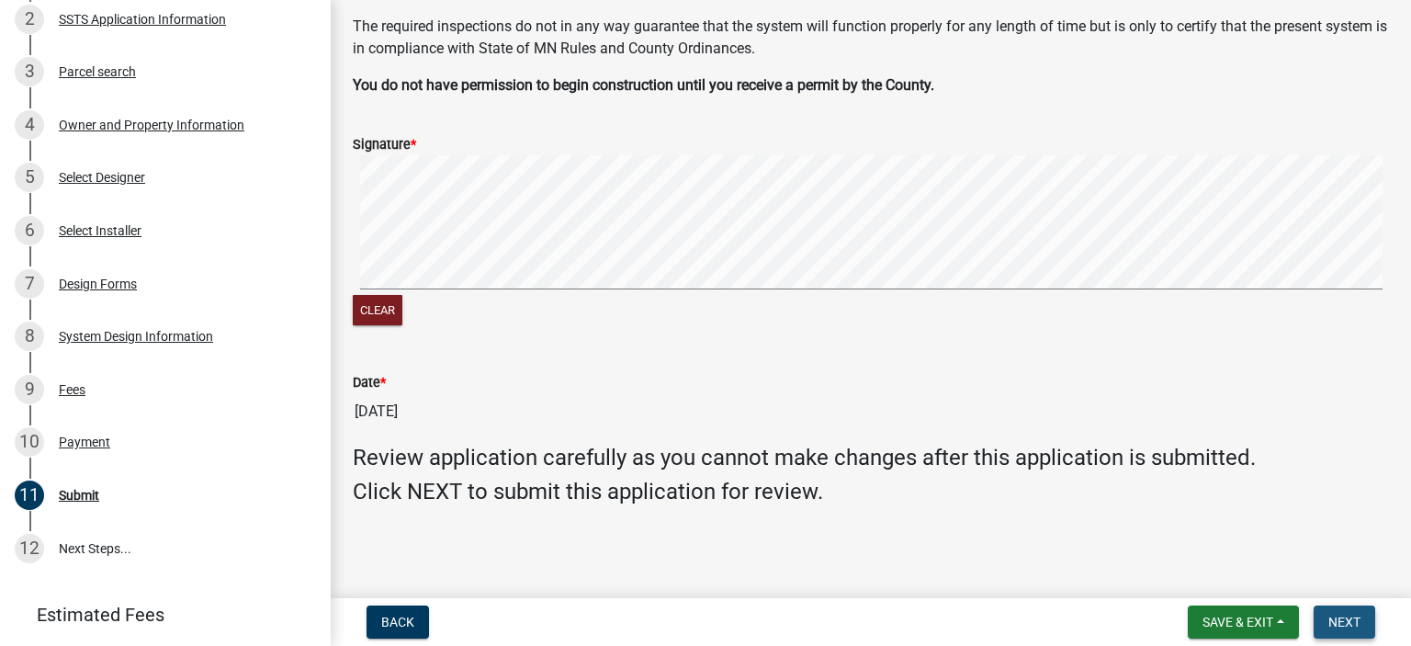
click at [1333, 620] on span "Next" at bounding box center [1344, 621] width 32 height 15
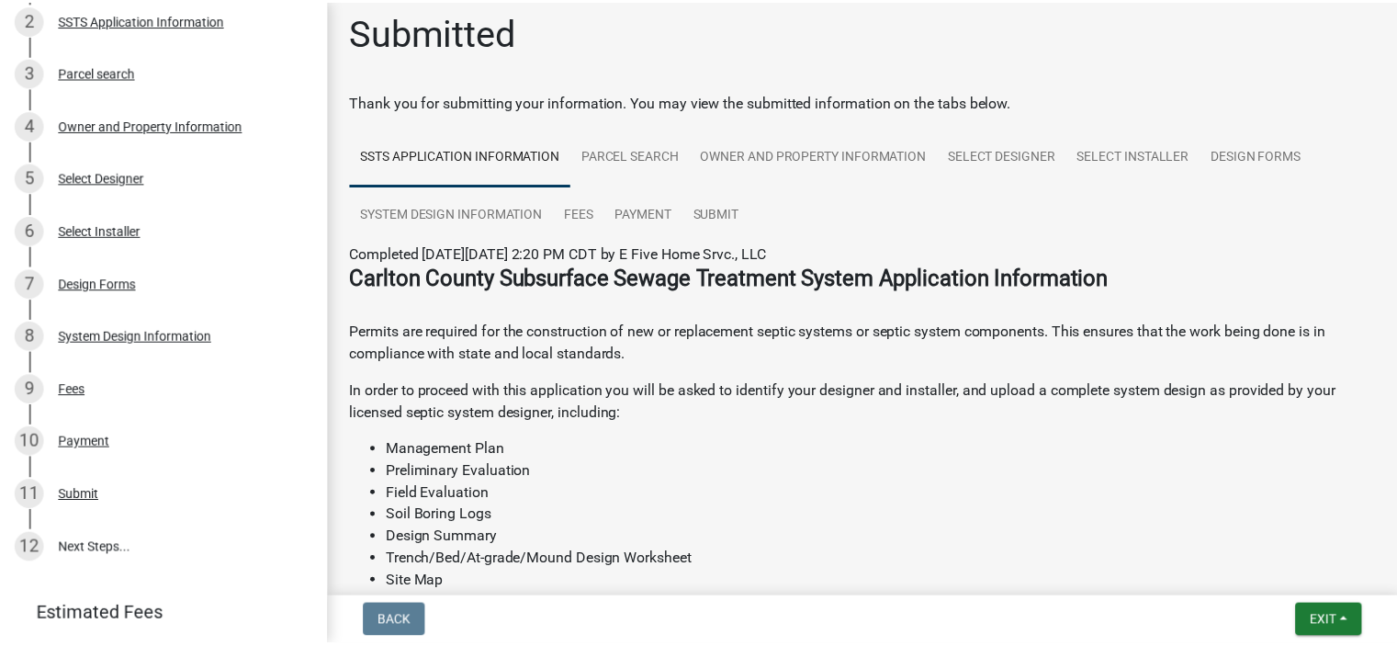
scroll to position [0, 0]
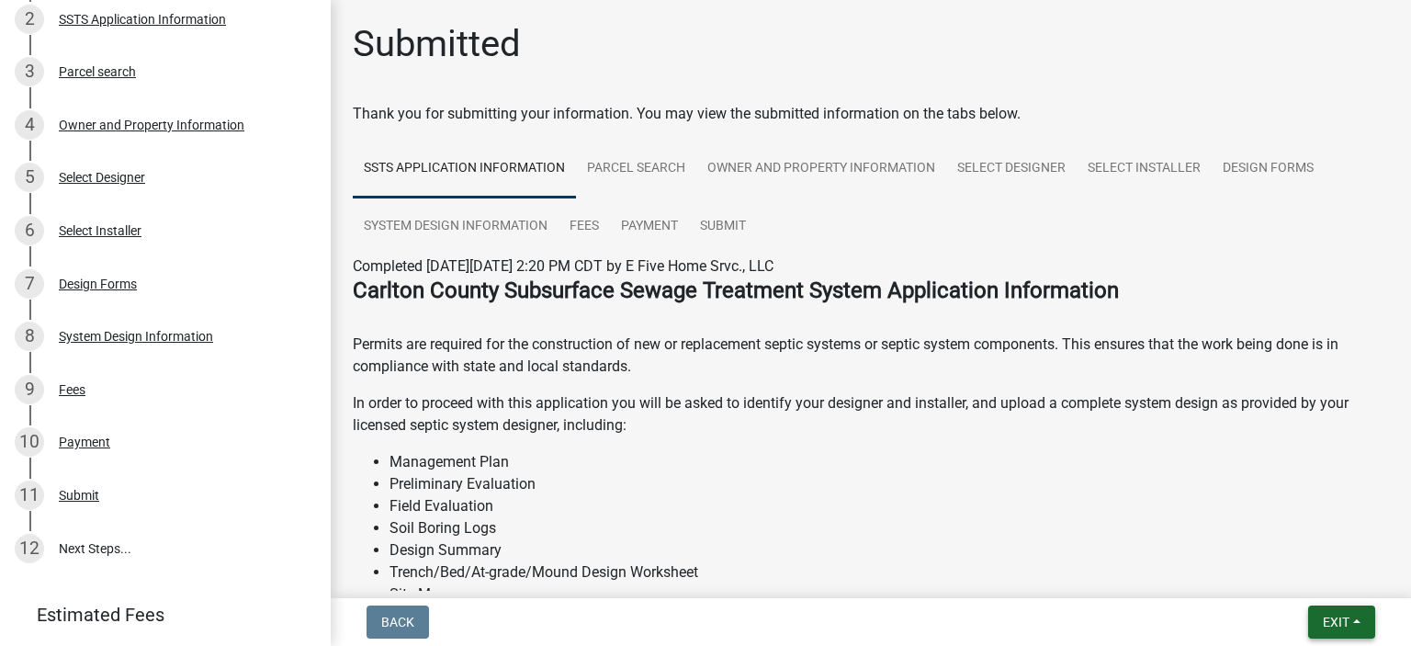
click at [1326, 621] on span "Exit" at bounding box center [1335, 621] width 27 height 15
click at [1294, 577] on button "Save & Exit" at bounding box center [1302, 574] width 147 height 44
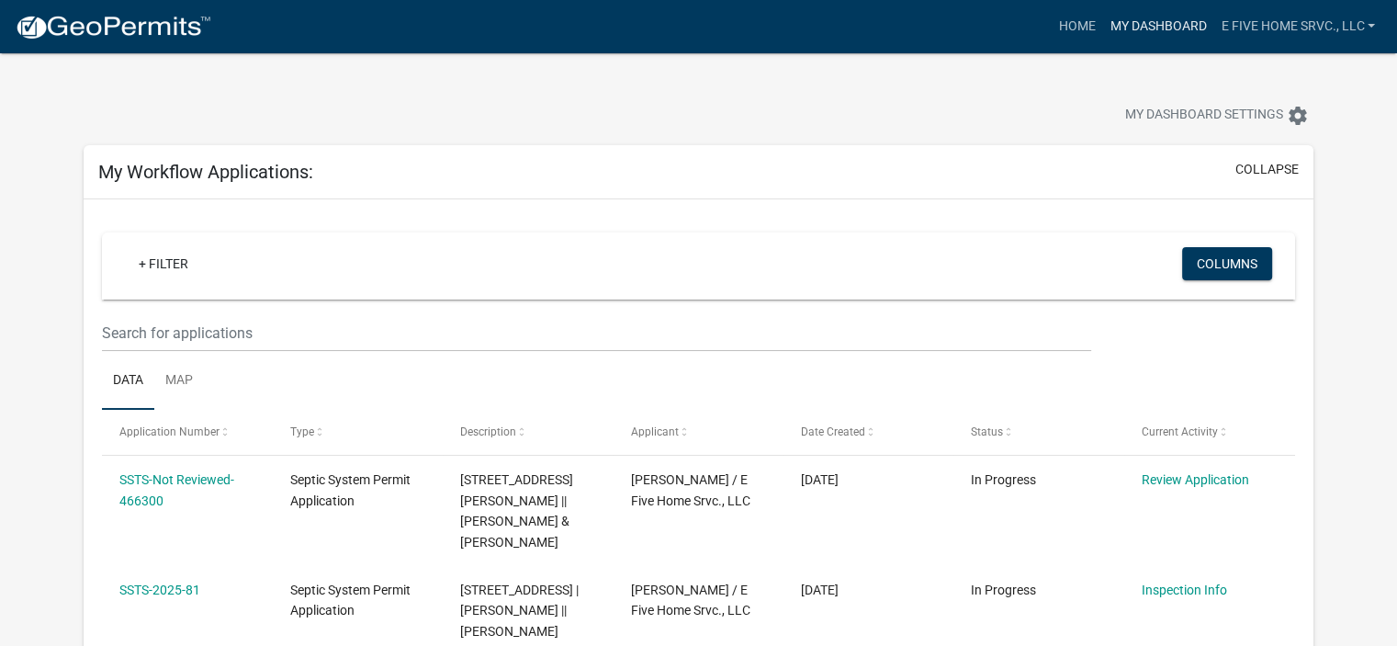
click at [1165, 26] on link "My Dashboard" at bounding box center [1157, 26] width 111 height 35
